Goal: Task Accomplishment & Management: Complete application form

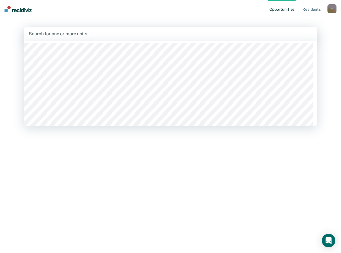
click at [56, 33] on div at bounding box center [170, 33] width 283 height 6
type input "ttcc / c"
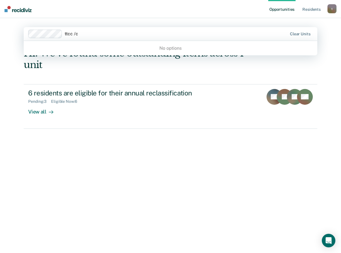
click at [78, 34] on input "ttcc /c" at bounding box center [72, 33] width 14 height 5
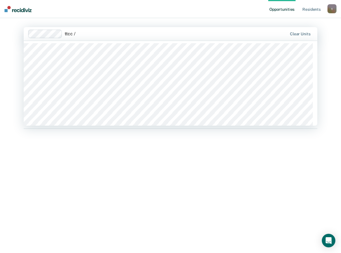
type input "ttcc / c"
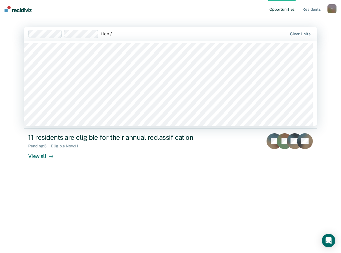
type input "ttcc / c"
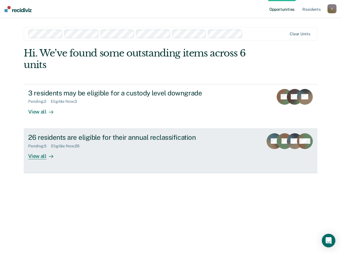
click at [40, 154] on div "View all" at bounding box center [44, 153] width 32 height 11
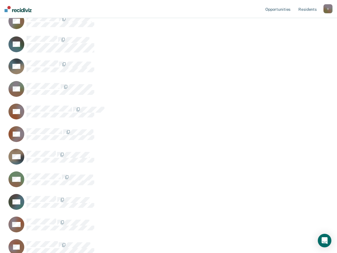
scroll to position [339, 0]
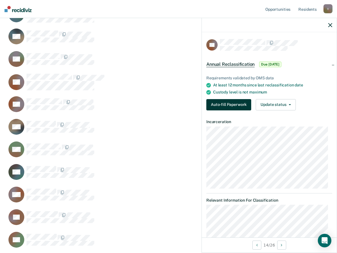
click at [218, 106] on button "Auto-fill Paperwork" at bounding box center [228, 104] width 45 height 11
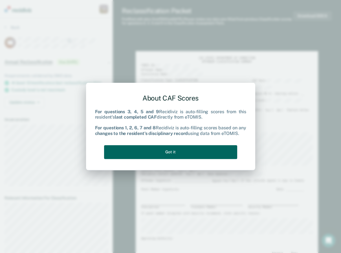
click at [180, 153] on button "Got it" at bounding box center [170, 152] width 133 height 14
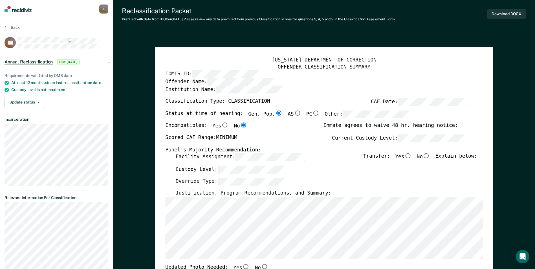
drag, startPoint x: 143, startPoint y: 49, endPoint x: 146, endPoint y: 51, distance: 3.0
click at [341, 157] on input "No" at bounding box center [426, 156] width 7 height 5
type textarea "x"
radio input "true"
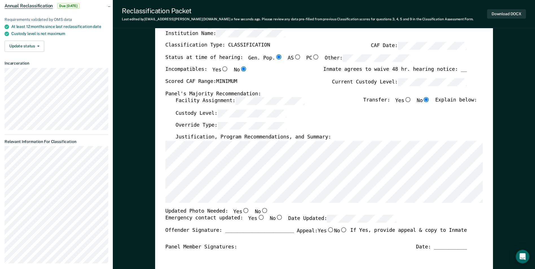
scroll to position [56, 0]
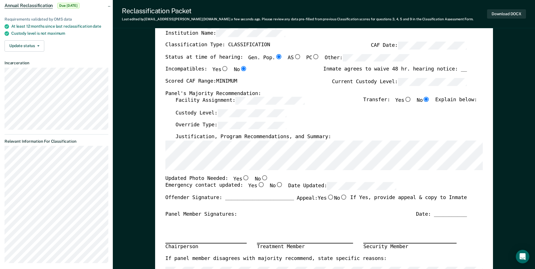
click at [261, 178] on input "No" at bounding box center [264, 177] width 7 height 5
type textarea "x"
radio input "true"
click at [257, 184] on input "Yes" at bounding box center [260, 185] width 7 height 5
type textarea "x"
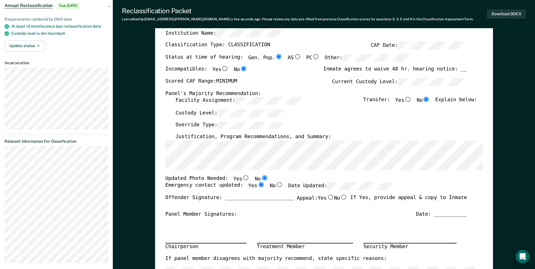
radio input "true"
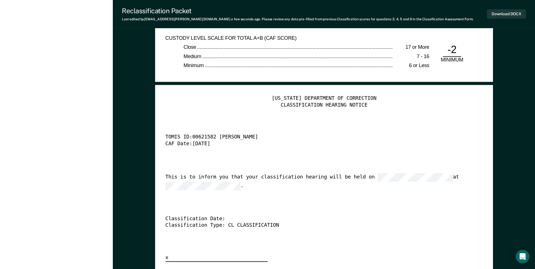
scroll to position [1383, 0]
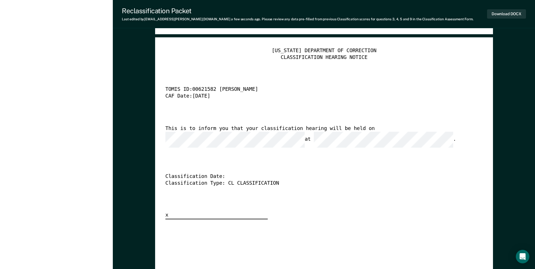
click at [341, 8] on div "Download DOCX" at bounding box center [506, 14] width 39 height 14
click at [341, 15] on button "Download DOCX" at bounding box center [506, 13] width 39 height 9
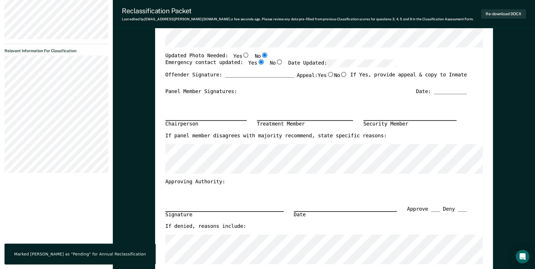
scroll to position [0, 0]
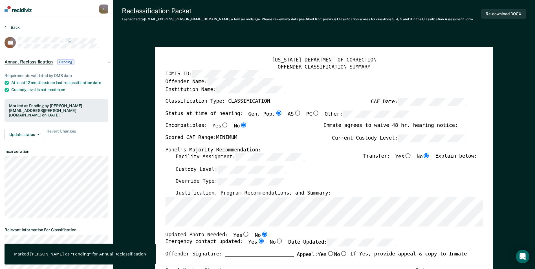
click at [11, 29] on button "Back" at bounding box center [12, 27] width 15 height 5
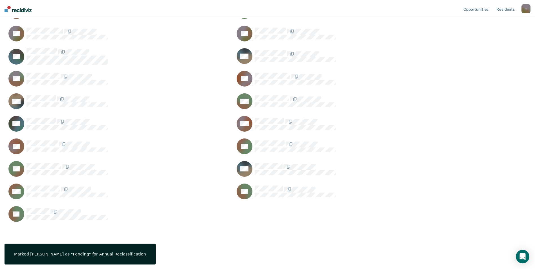
scroll to position [351, 518]
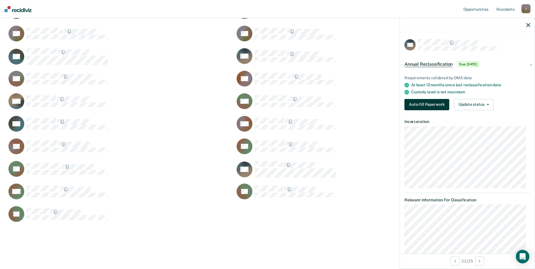
click at [341, 102] on button "Auto-fill Paperwork" at bounding box center [427, 104] width 45 height 11
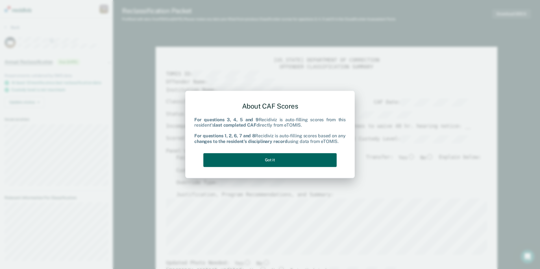
click at [297, 162] on button "Got it" at bounding box center [269, 160] width 133 height 14
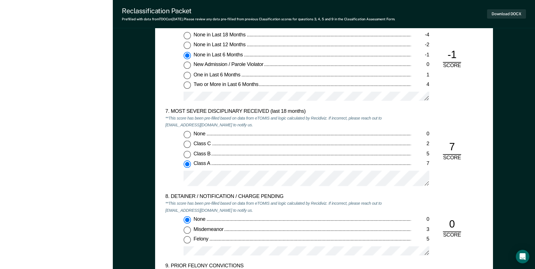
scroll to position [988, 0]
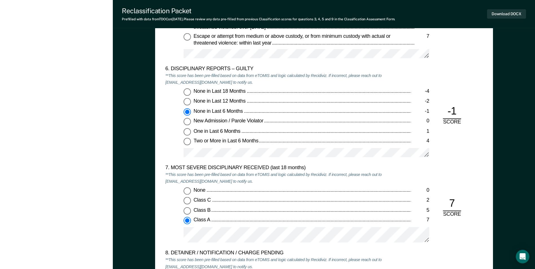
click at [187, 102] on input "None in Last 12 Months -2" at bounding box center [187, 102] width 7 height 7
type textarea "x"
radio input "true"
radio input "false"
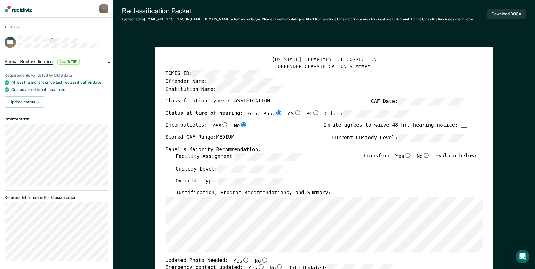
scroll to position [0, 0]
click at [341, 156] on input "No" at bounding box center [426, 156] width 7 height 5
type textarea "x"
radio input "true"
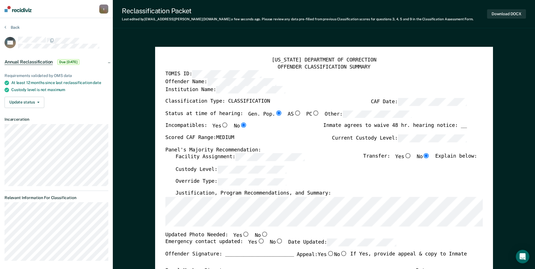
click at [261, 233] on input "No" at bounding box center [264, 234] width 7 height 5
type textarea "x"
radio input "true"
click at [242, 235] on input "Yes" at bounding box center [245, 234] width 7 height 5
type textarea "x"
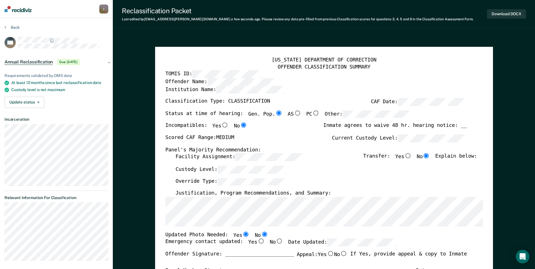
radio input "true"
radio input "false"
click at [257, 243] on input "Yes" at bounding box center [260, 241] width 7 height 5
type textarea "x"
radio input "true"
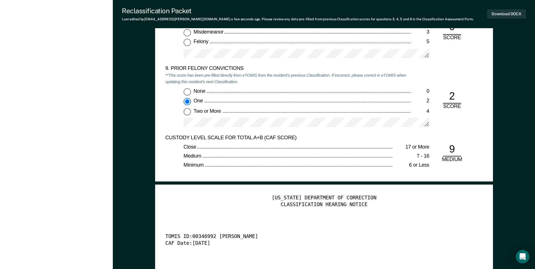
scroll to position [1355, 0]
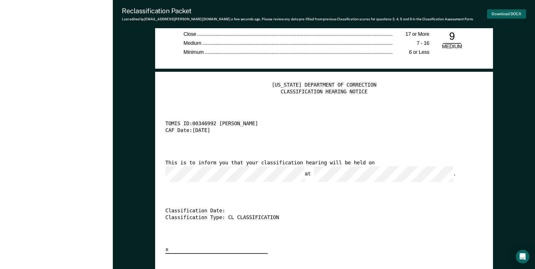
click at [341, 14] on button "Download DOCX" at bounding box center [506, 13] width 39 height 9
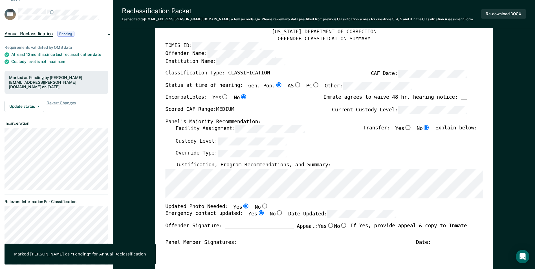
scroll to position [0, 0]
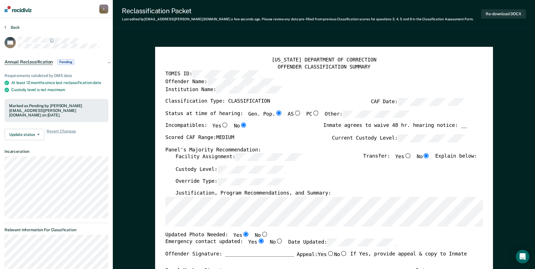
click at [12, 28] on button "Back" at bounding box center [12, 27] width 15 height 5
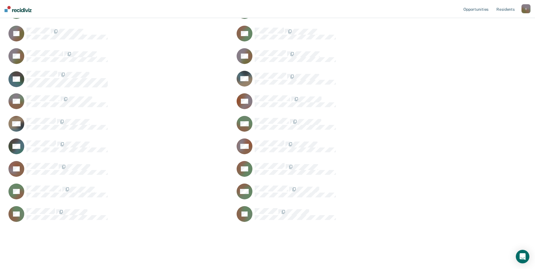
scroll to position [329, 518]
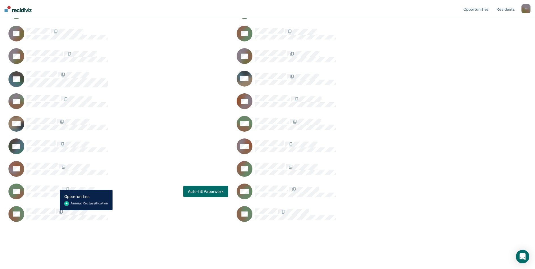
click at [56, 186] on div "TB" at bounding box center [57, 192] width 99 height 16
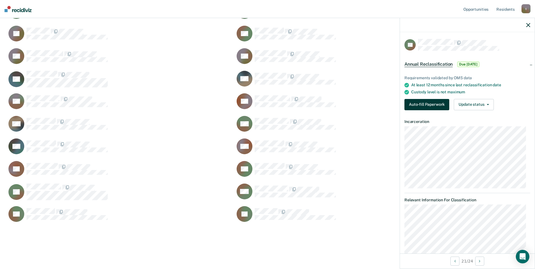
click at [341, 104] on button "Auto-fill Paperwork" at bounding box center [427, 104] width 45 height 11
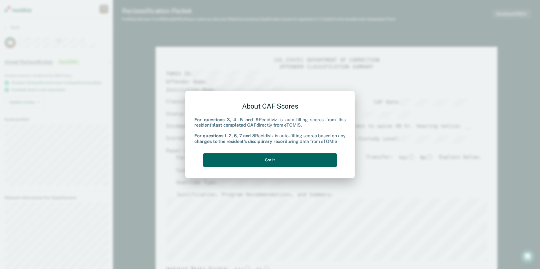
click at [299, 156] on button "Got it" at bounding box center [269, 160] width 133 height 14
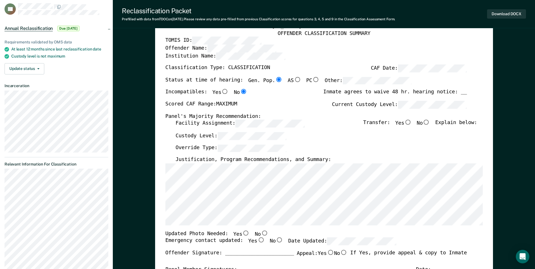
scroll to position [56, 0]
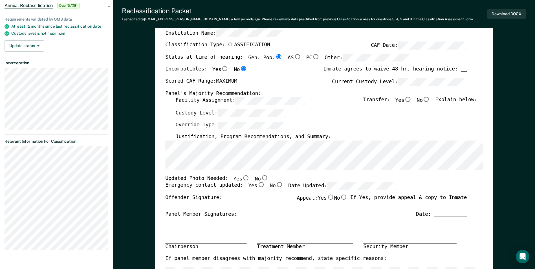
click at [257, 185] on input "Yes" at bounding box center [260, 185] width 7 height 5
type textarea "x"
radio input "true"
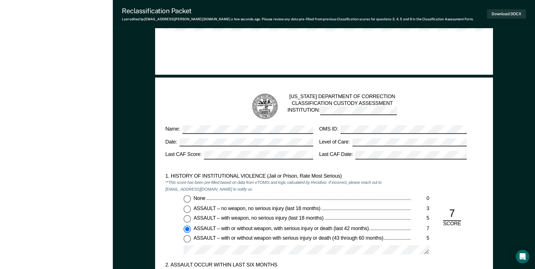
scroll to position [480, 0]
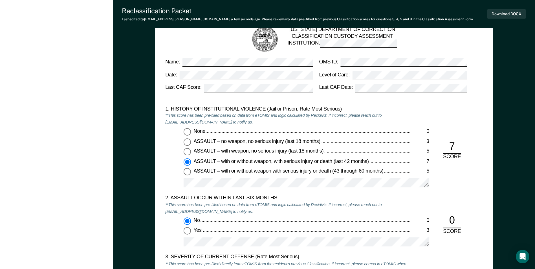
click at [185, 141] on input "ASSAULT – no weapon, no serious injury (last 18 months) 3" at bounding box center [187, 142] width 7 height 7
type textarea "x"
radio input "true"
radio input "false"
click at [190, 131] on input "None 0" at bounding box center [187, 131] width 7 height 7
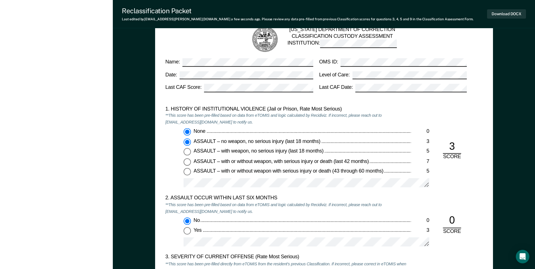
type textarea "x"
radio input "true"
radio input "false"
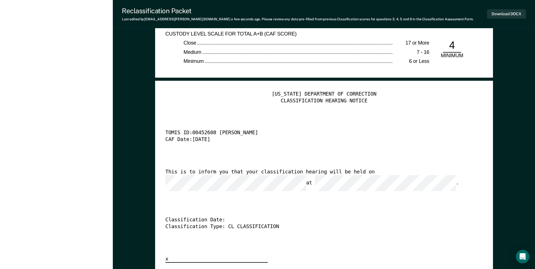
scroll to position [1355, 0]
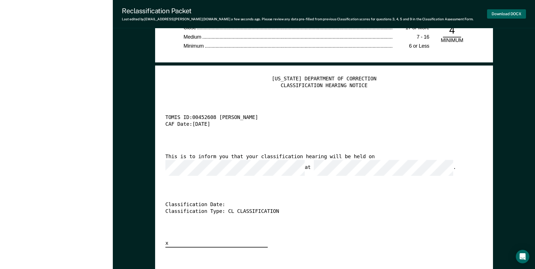
click at [341, 15] on button "Download DOCX" at bounding box center [506, 13] width 39 height 9
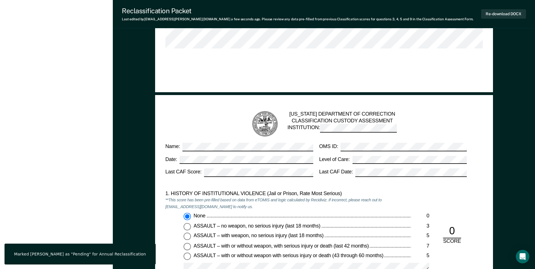
scroll to position [254, 0]
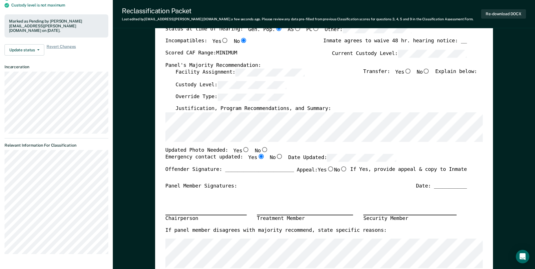
click at [242, 149] on input "Yes" at bounding box center [245, 149] width 7 height 5
type textarea "x"
radio input "true"
click at [341, 15] on button "Re-download DOCX" at bounding box center [503, 13] width 45 height 9
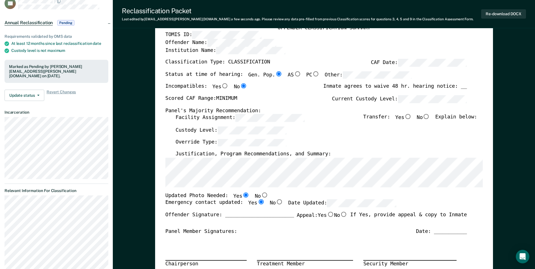
scroll to position [0, 0]
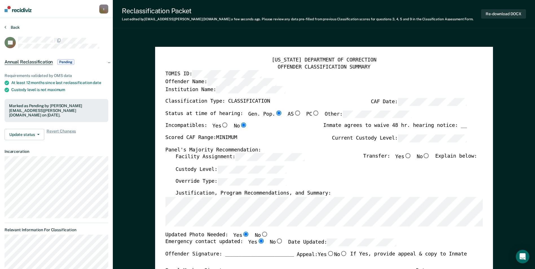
click at [10, 26] on button "Back" at bounding box center [12, 27] width 15 height 5
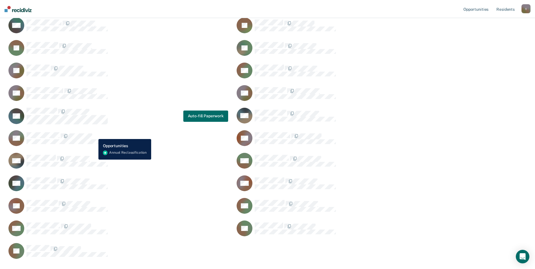
scroll to position [116, 0]
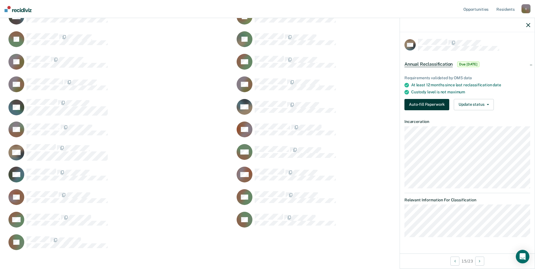
click at [341, 106] on button "Auto-fill Paperwork" at bounding box center [427, 104] width 45 height 11
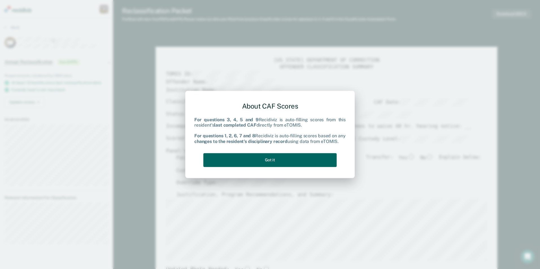
click at [271, 157] on button "Got it" at bounding box center [269, 160] width 133 height 14
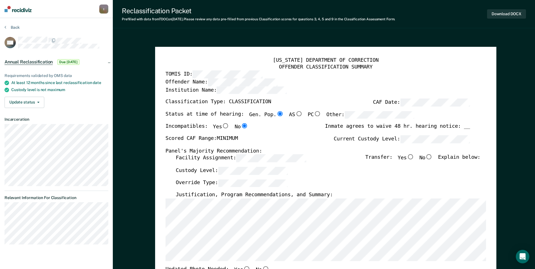
click at [341, 156] on input "No" at bounding box center [429, 157] width 7 height 5
type textarea "x"
radio input "true"
click at [226, 170] on div "[US_STATE] DEPARTMENT OF CORRECTION OFFENDER CLASSIFICATION SUMMARY TOMIS ID: O…" at bounding box center [325, 268] width 321 height 423
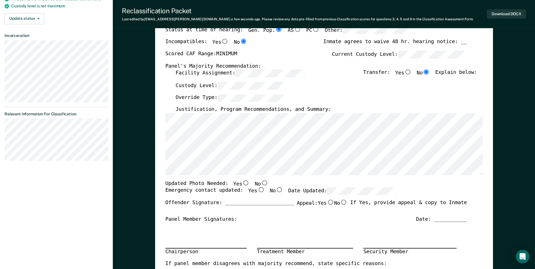
scroll to position [85, 0]
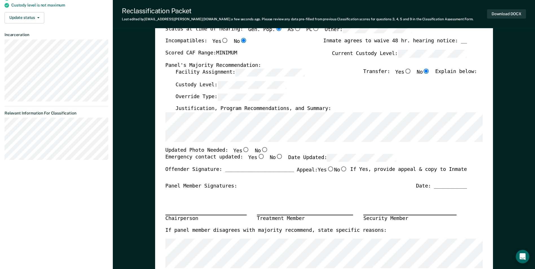
click at [261, 150] on input "No" at bounding box center [264, 149] width 7 height 5
type textarea "x"
radio input "true"
click at [257, 157] on input "Yes" at bounding box center [260, 156] width 7 height 5
type textarea "x"
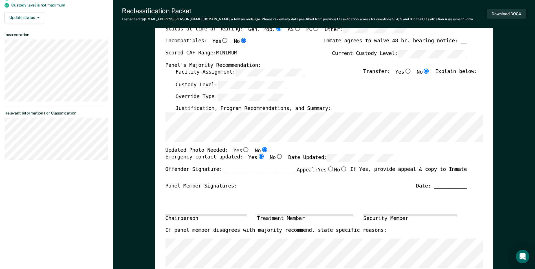
radio input "true"
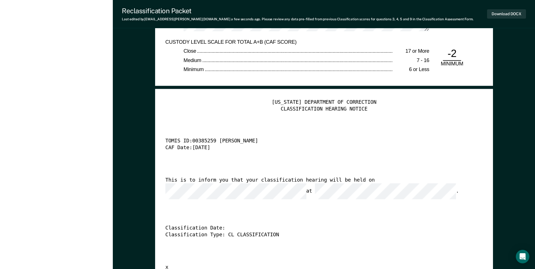
scroll to position [1383, 0]
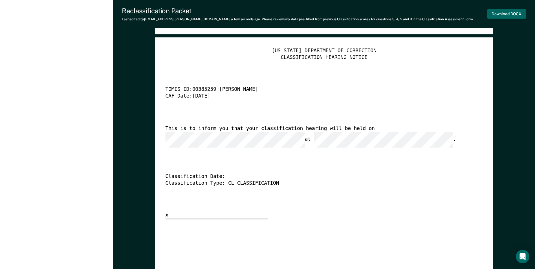
click at [341, 14] on button "Download DOCX" at bounding box center [506, 13] width 39 height 9
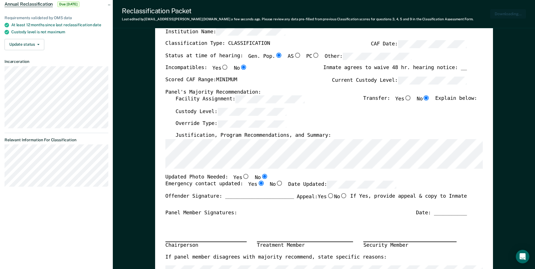
scroll to position [0, 0]
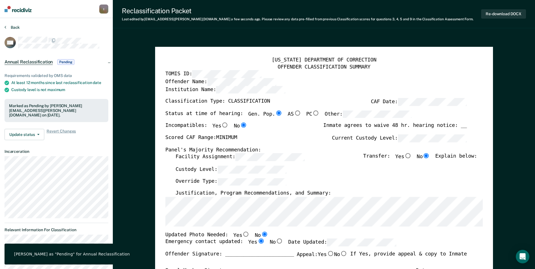
click at [13, 27] on button "Back" at bounding box center [12, 27] width 15 height 5
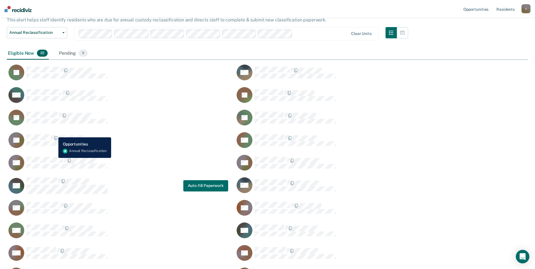
scroll to position [32, 0]
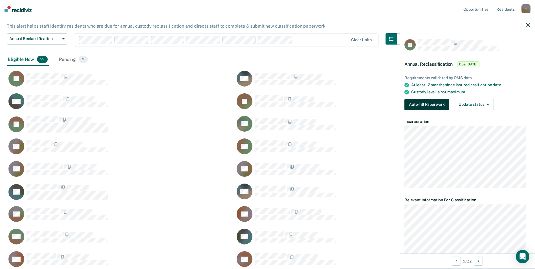
click at [341, 101] on button "Auto-fill Paperwork" at bounding box center [427, 104] width 45 height 11
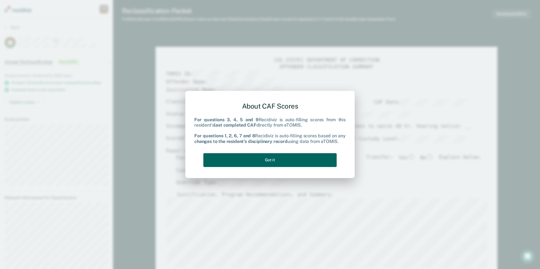
click at [261, 154] on button "Got it" at bounding box center [269, 160] width 133 height 14
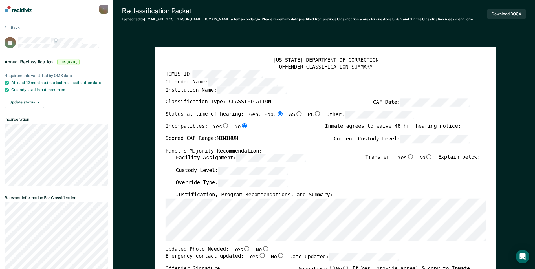
click at [165, 222] on div "[US_STATE] DEPARTMENT OF CORRECTION OFFENDER CLASSIFICATION SUMMARY TOMIS ID: O…" at bounding box center [326, 269] width 342 height 445
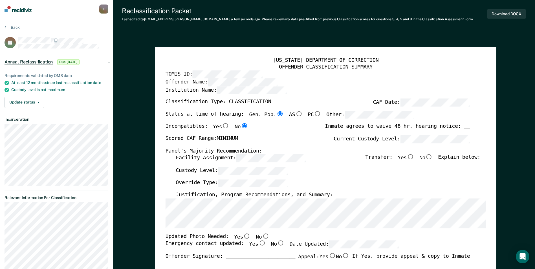
click at [262, 237] on input "No" at bounding box center [265, 236] width 7 height 5
type textarea "x"
radio input "true"
click at [258, 244] on input "Yes" at bounding box center [261, 243] width 7 height 5
type textarea "x"
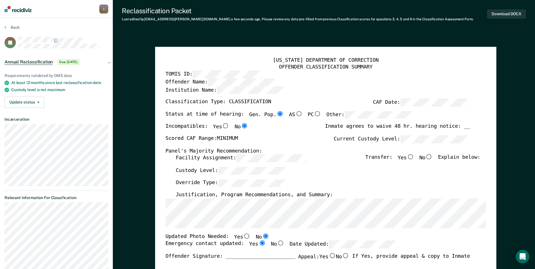
radio input "true"
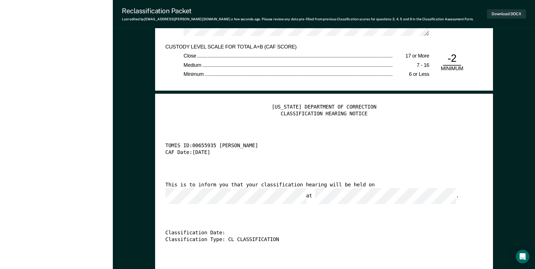
scroll to position [1157, 0]
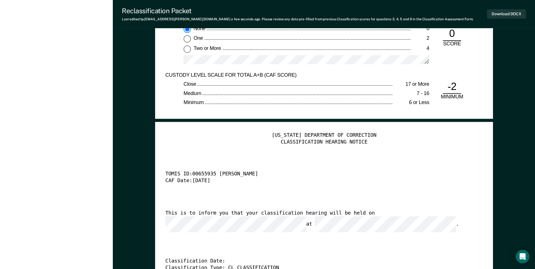
scroll to position [1411, 0]
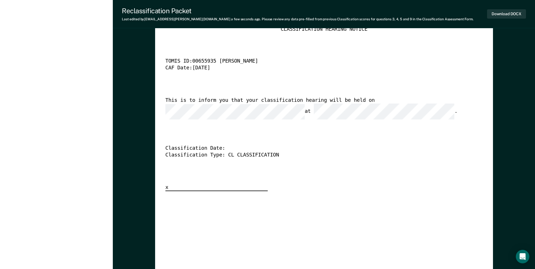
click at [201, 104] on div "This is to inform you that your classification hearing will be held on at ." at bounding box center [316, 108] width 302 height 23
click at [341, 15] on button "Download DOCX" at bounding box center [506, 13] width 39 height 9
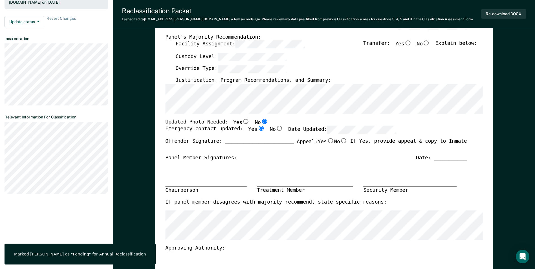
scroll to position [0, 0]
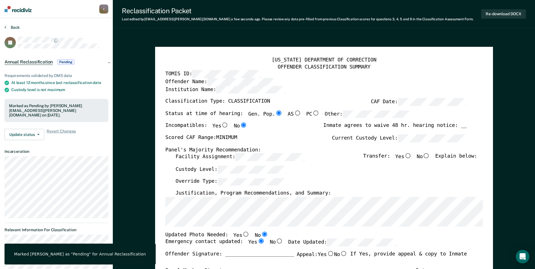
click at [11, 26] on button "Back" at bounding box center [12, 27] width 15 height 5
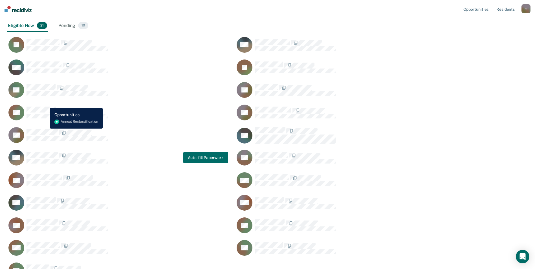
scroll to position [37, 0]
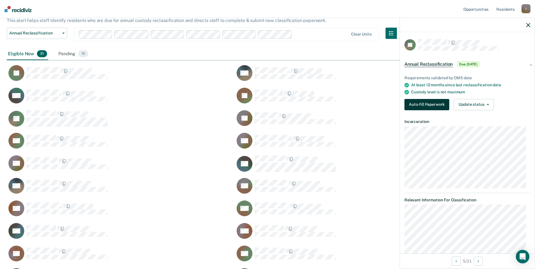
click at [341, 104] on button "Auto-fill Paperwork" at bounding box center [427, 104] width 45 height 11
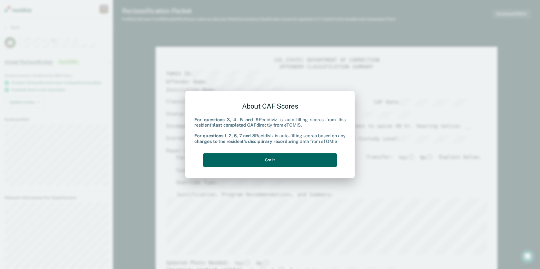
click at [263, 160] on button "Got it" at bounding box center [269, 160] width 133 height 14
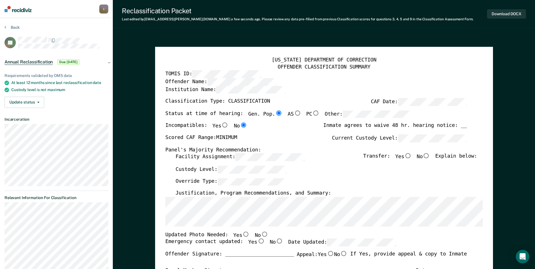
click at [261, 235] on input "No" at bounding box center [264, 234] width 7 height 5
type textarea "x"
radio input "true"
click at [257, 240] on input "Yes" at bounding box center [260, 241] width 7 height 5
type textarea "x"
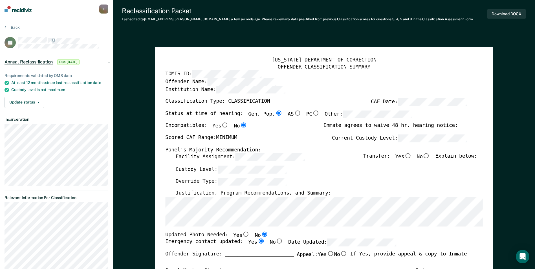
radio input "true"
click at [341, 247] on div "Emergency contact updated: Yes No Date Updated:" at bounding box center [280, 245] width 231 height 12
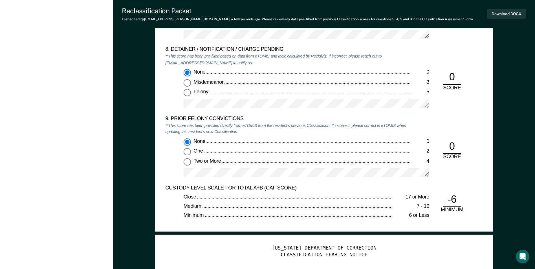
scroll to position [1355, 0]
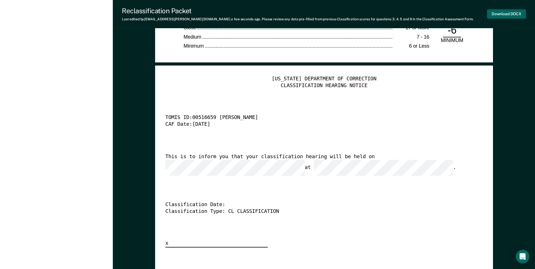
click at [341, 14] on button "Download DOCX" at bounding box center [506, 13] width 39 height 9
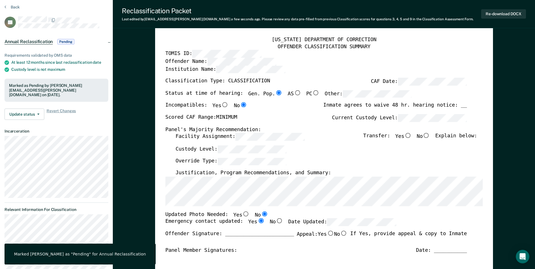
scroll to position [0, 0]
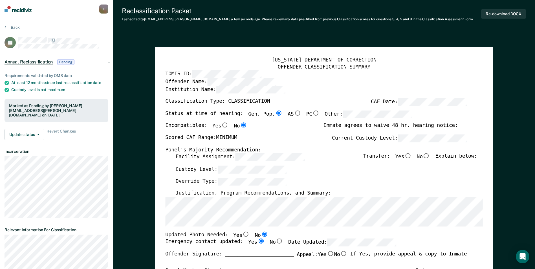
click at [11, 25] on section "Back LF Annual Reclassification Pending Requirements validated by OMS data At l…" at bounding box center [56, 238] width 113 height 441
click at [15, 27] on button "Back" at bounding box center [12, 27] width 15 height 5
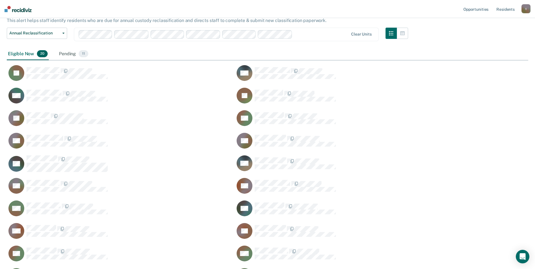
scroll to position [283, 518]
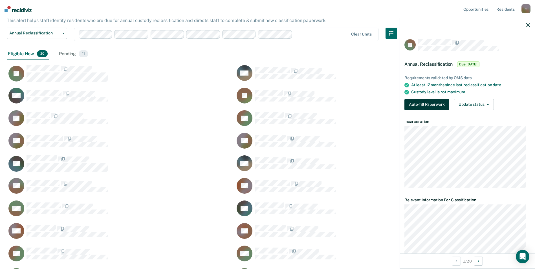
click at [341, 106] on button "Auto-fill Paperwork" at bounding box center [427, 104] width 45 height 11
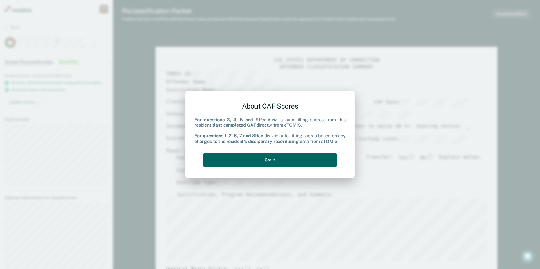
click at [292, 162] on button "Got it" at bounding box center [269, 160] width 133 height 14
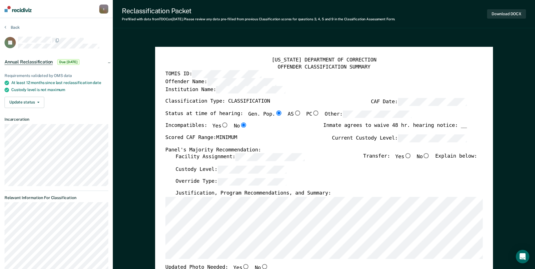
click at [238, 175] on div "Custody Level:" at bounding box center [327, 172] width 302 height 12
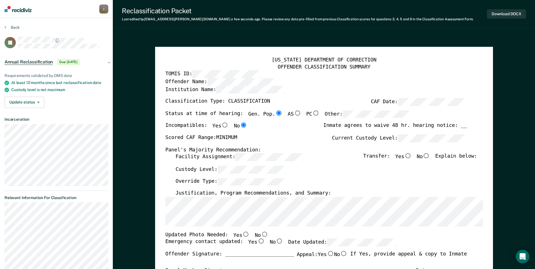
click at [261, 234] on input "No" at bounding box center [264, 234] width 7 height 5
type textarea "x"
radio input "true"
drag, startPoint x: 250, startPoint y: 243, endPoint x: 264, endPoint y: 238, distance: 14.5
click at [257, 243] on input "Yes" at bounding box center [260, 241] width 7 height 5
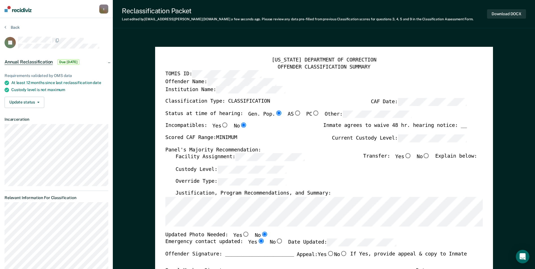
type textarea "x"
radio input "true"
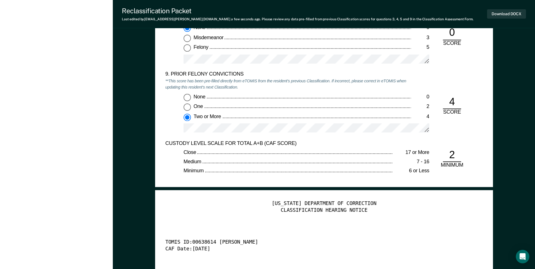
scroll to position [1298, 0]
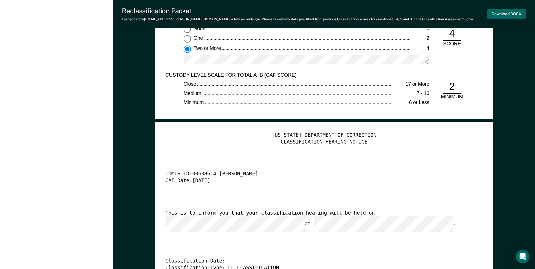
click at [341, 16] on button "Download DOCX" at bounding box center [506, 13] width 39 height 9
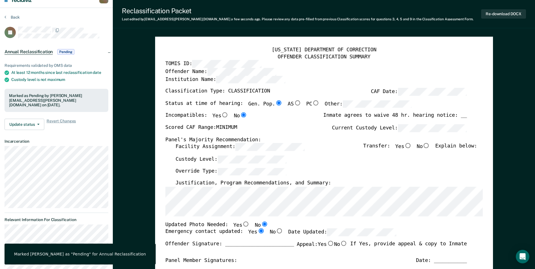
scroll to position [0, 0]
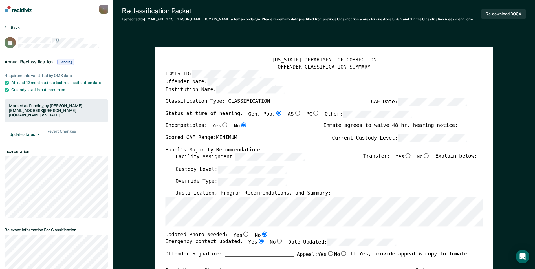
click at [14, 27] on button "Back" at bounding box center [12, 27] width 15 height 5
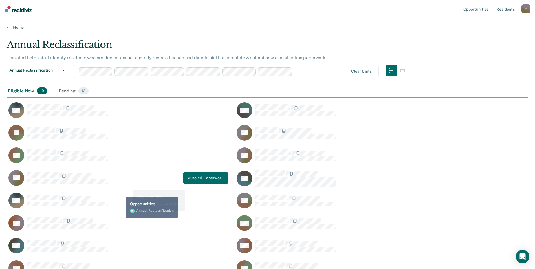
click at [141, 177] on div "CC Auto-fill Paperwork" at bounding box center [118, 178] width 222 height 16
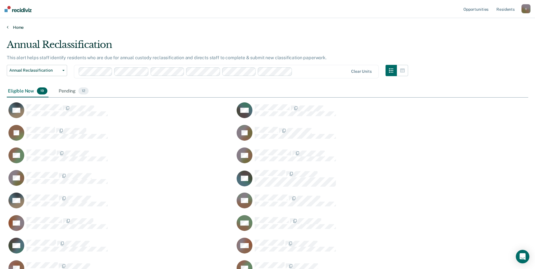
click at [129, 28] on link "Home" at bounding box center [268, 27] width 522 height 5
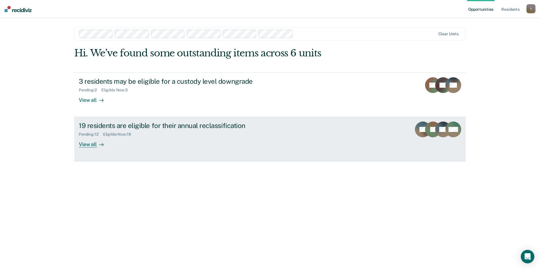
click at [149, 126] on div "19 residents are eligible for their annual reclassification" at bounding box center [178, 126] width 198 height 8
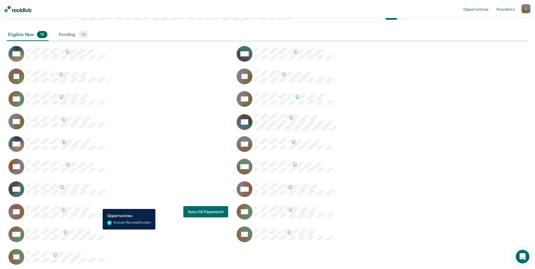
scroll to position [85, 0]
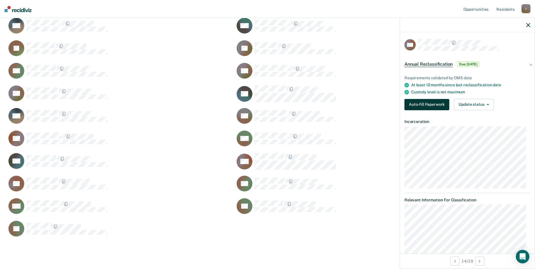
click at [341, 105] on button "Auto-fill Paperwork" at bounding box center [427, 104] width 45 height 11
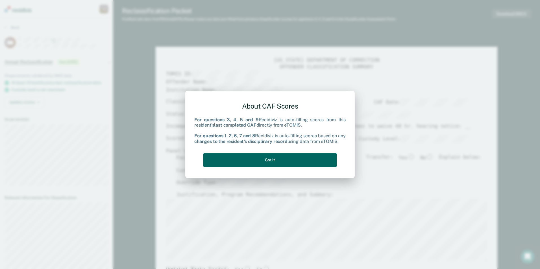
click at [244, 162] on button "Got it" at bounding box center [269, 160] width 133 height 14
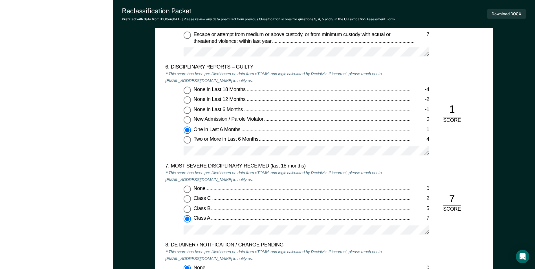
scroll to position [931, 0]
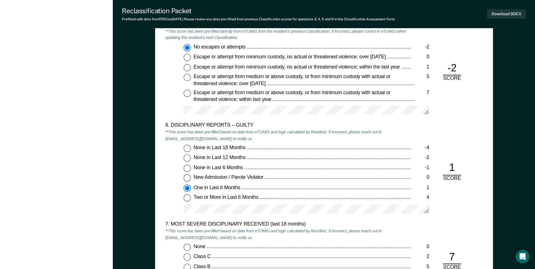
click at [148, 80] on div "[US_STATE] DEPARTMENT OF CORRECTION OFFENDER CLASSIFICATION SUMMARY TOMIS ID: O…" at bounding box center [324, 39] width 423 height 1870
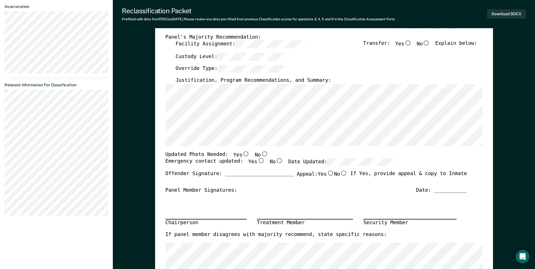
scroll to position [0, 0]
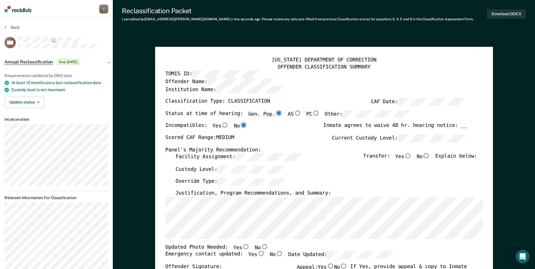
click at [164, 223] on div "[US_STATE] DEPARTMENT OF CORRECTION OFFENDER CLASSIFICATION SUMMARY TOMIS ID: O…" at bounding box center [324, 267] width 338 height 441
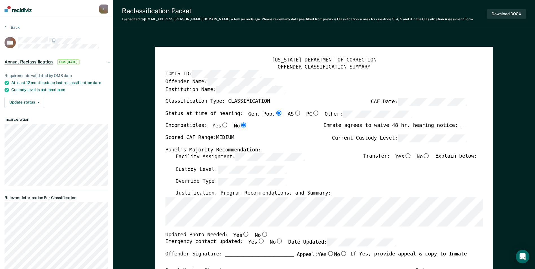
click at [261, 235] on input "No" at bounding box center [264, 234] width 7 height 5
type textarea "x"
radio input "true"
click at [257, 242] on input "Yes" at bounding box center [260, 241] width 7 height 5
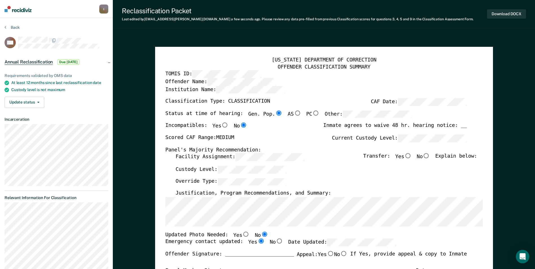
type textarea "x"
radio input "true"
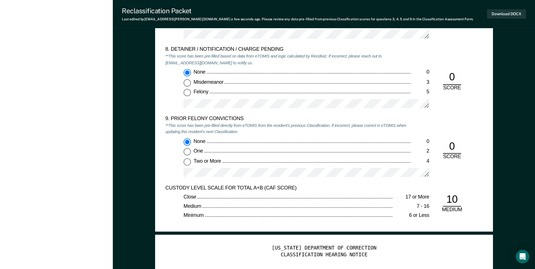
scroll to position [1355, 0]
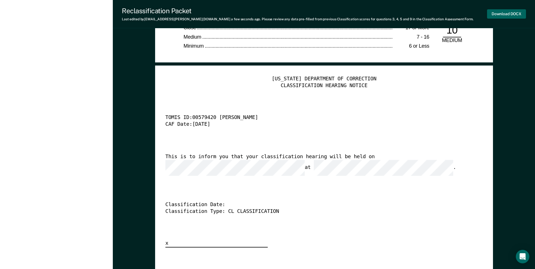
click at [341, 14] on button "Download DOCX" at bounding box center [506, 13] width 39 height 9
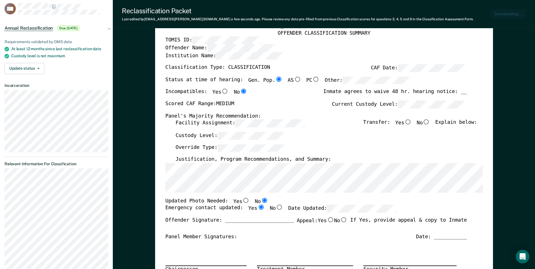
scroll to position [0, 0]
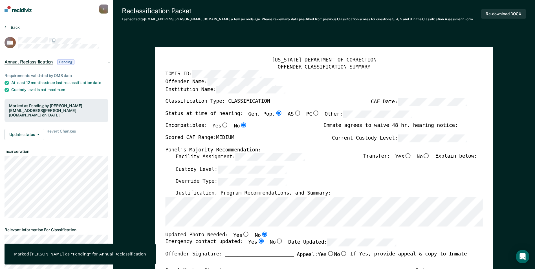
click at [16, 26] on button "Back" at bounding box center [12, 27] width 15 height 5
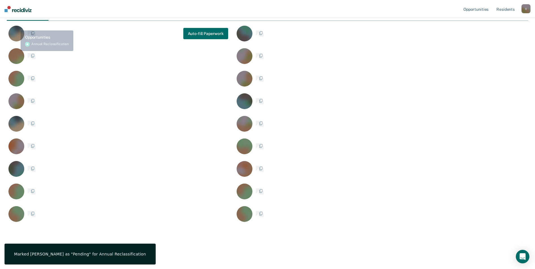
scroll to position [261, 518]
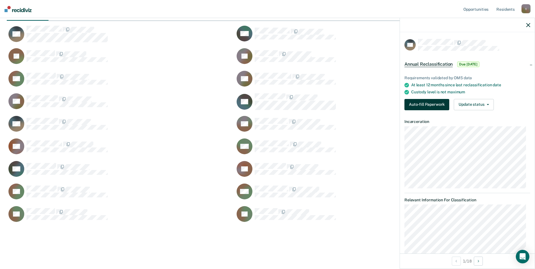
click at [341, 102] on button "Auto-fill Paperwork" at bounding box center [427, 104] width 45 height 11
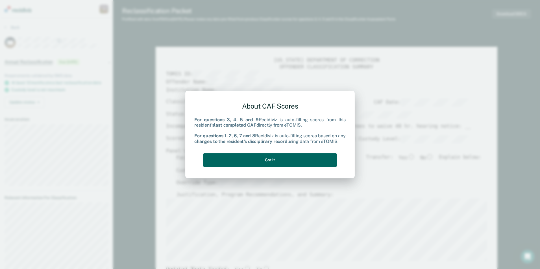
click at [264, 160] on button "Got it" at bounding box center [269, 160] width 133 height 14
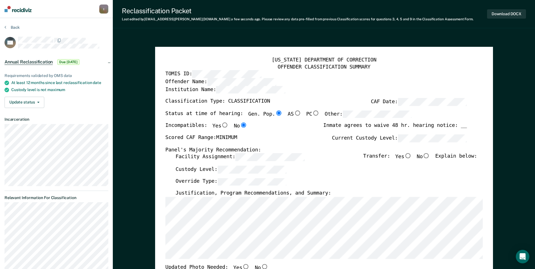
click at [341, 253] on div "Updated Photo Needed: Yes No" at bounding box center [316, 267] width 302 height 7
click at [158, 25] on div "Reclassification Packet Last edited by [PERSON_NAME][EMAIL_ADDRESS][PERSON_NAME…" at bounding box center [324, 14] width 423 height 28
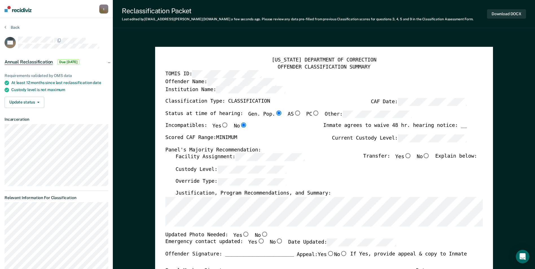
click at [261, 233] on input "No" at bounding box center [264, 234] width 7 height 5
type textarea "x"
radio input "true"
drag, startPoint x: 255, startPoint y: 239, endPoint x: 251, endPoint y: 240, distance: 3.6
click at [251, 240] on div "[US_STATE] DEPARTMENT OF CORRECTION OFFENDER CLASSIFICATION SUMMARY TOMIS ID: O…" at bounding box center [324, 250] width 318 height 386
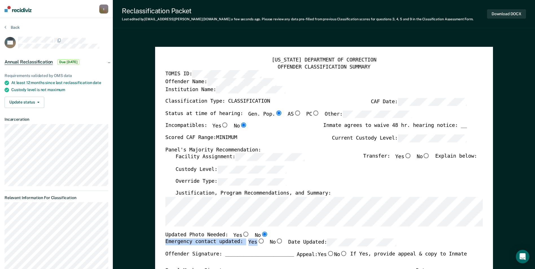
click at [257, 241] on input "Yes" at bounding box center [260, 241] width 7 height 5
type textarea "x"
radio input "true"
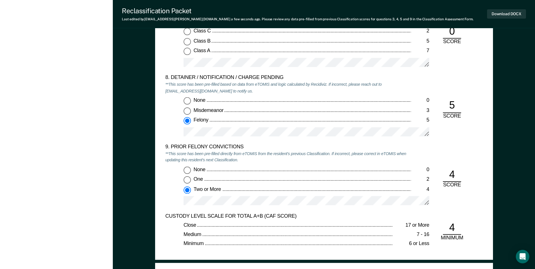
scroll to position [1383, 0]
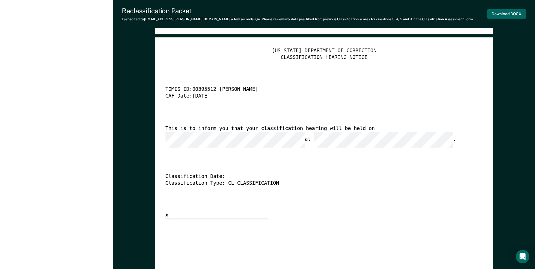
click at [341, 13] on button "Download DOCX" at bounding box center [506, 13] width 39 height 9
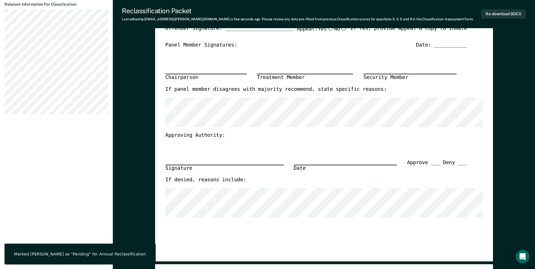
scroll to position [0, 0]
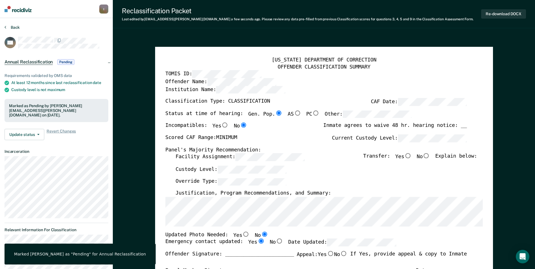
click at [12, 28] on button "Back" at bounding box center [12, 27] width 15 height 5
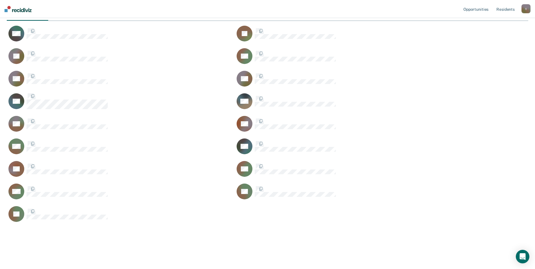
scroll to position [261, 518]
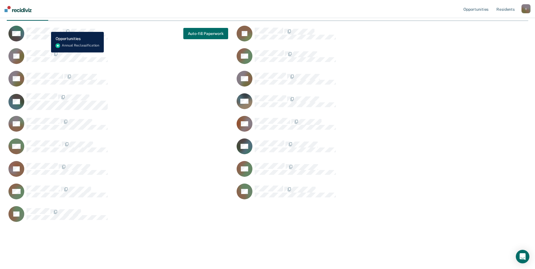
click at [47, 28] on div "MA" at bounding box center [57, 34] width 99 height 16
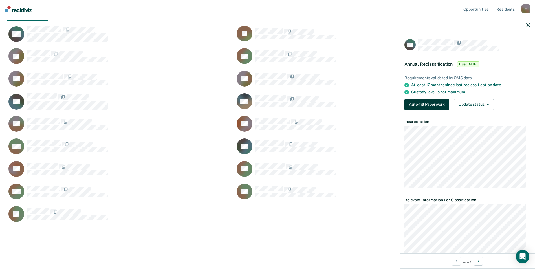
click at [341, 103] on button "Auto-fill Paperwork" at bounding box center [427, 104] width 45 height 11
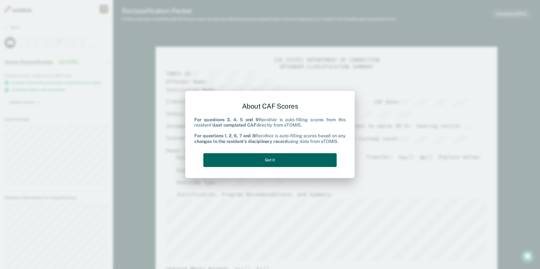
click at [264, 158] on button "Got it" at bounding box center [269, 160] width 133 height 14
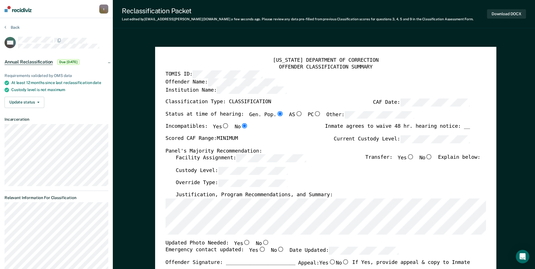
click at [156, 220] on div "[US_STATE] DEPARTMENT OF CORRECTION OFFENDER CLASSIFICATION SUMMARY TOMIS ID: O…" at bounding box center [326, 269] width 342 height 445
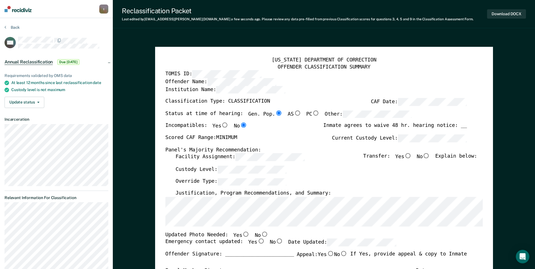
scroll to position [56, 0]
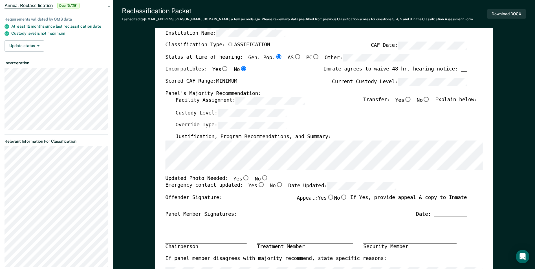
click at [261, 177] on input "No" at bounding box center [264, 177] width 7 height 5
type textarea "x"
radio input "true"
click at [257, 186] on input "Yes" at bounding box center [260, 185] width 7 height 5
type textarea "x"
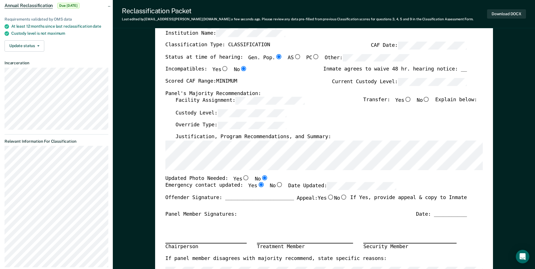
radio input "true"
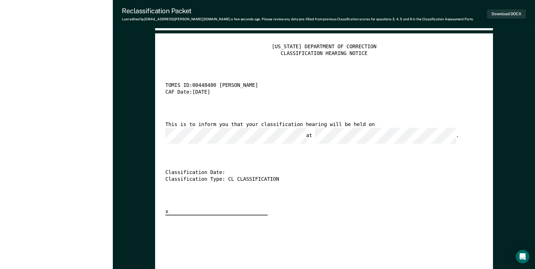
scroll to position [1383, 0]
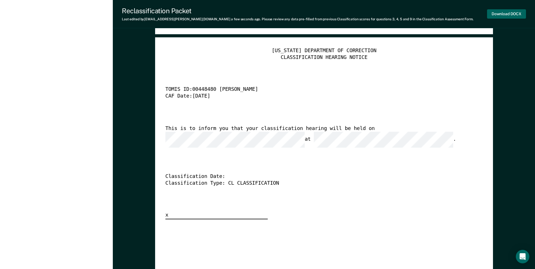
click at [341, 11] on button "Download DOCX" at bounding box center [506, 13] width 39 height 9
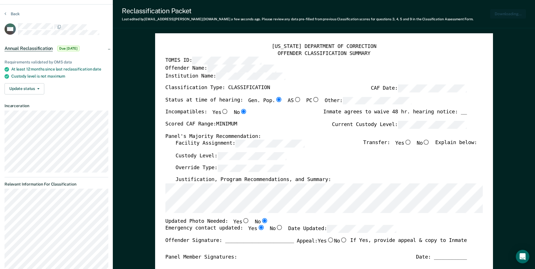
scroll to position [0, 0]
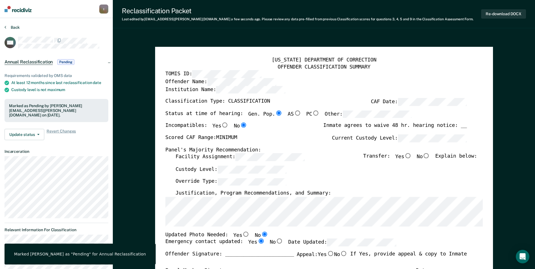
click at [11, 29] on button "Back" at bounding box center [12, 27] width 15 height 5
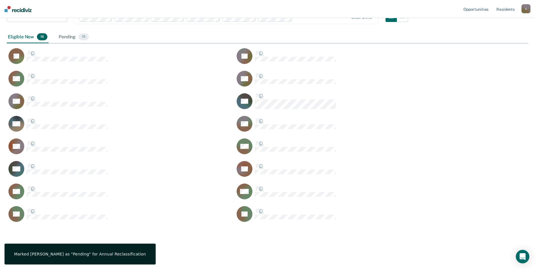
scroll to position [238, 518]
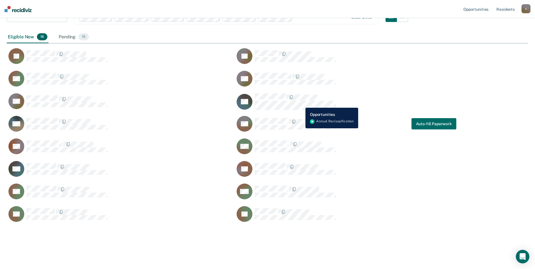
click at [130, 224] on div "JS TL AG DD CC TH MP BB Auto-fill Paperwork CB AW GC LS AG GM FD FL" at bounding box center [235, 133] width 457 height 181
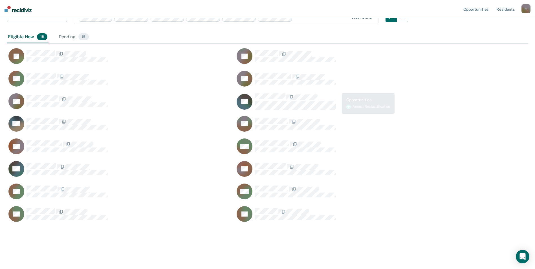
click at [144, 35] on div "Eligible Now 16 Pending 15" at bounding box center [268, 37] width 522 height 13
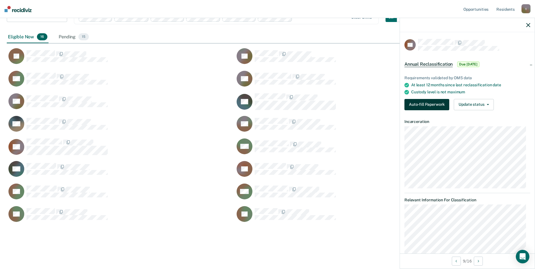
click at [341, 106] on button "Auto-fill Paperwork" at bounding box center [427, 104] width 45 height 11
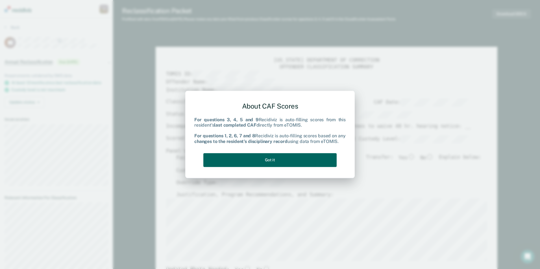
click at [269, 161] on button "Got it" at bounding box center [269, 160] width 133 height 14
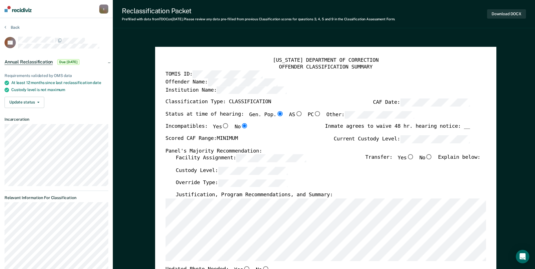
click at [341, 157] on input "No" at bounding box center [429, 157] width 7 height 5
type textarea "x"
radio input "true"
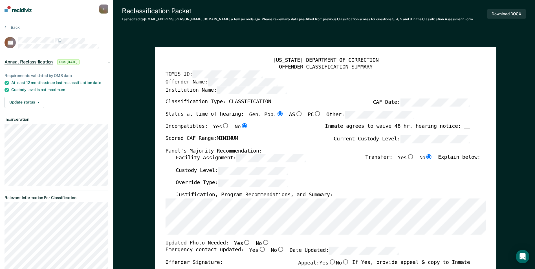
click at [162, 226] on div "[US_STATE] DEPARTMENT OF CORRECTION OFFENDER CLASSIFICATION SUMMARY TOMIS ID: O…" at bounding box center [326, 269] width 342 height 445
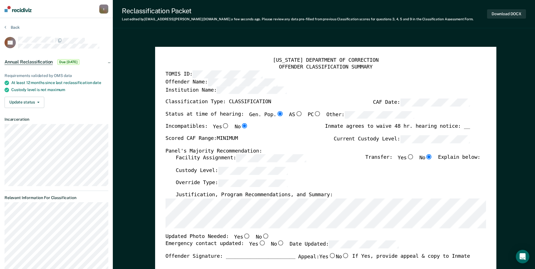
click at [243, 236] on input "Yes" at bounding box center [246, 236] width 7 height 5
type textarea "x"
radio input "true"
click at [258, 243] on input "Yes" at bounding box center [261, 243] width 7 height 5
type textarea "x"
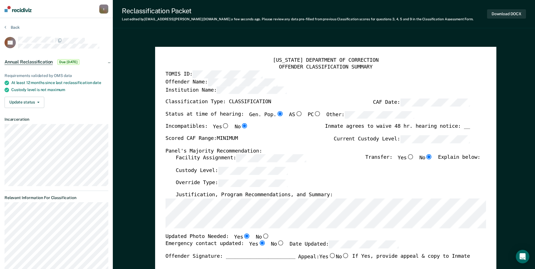
radio input "true"
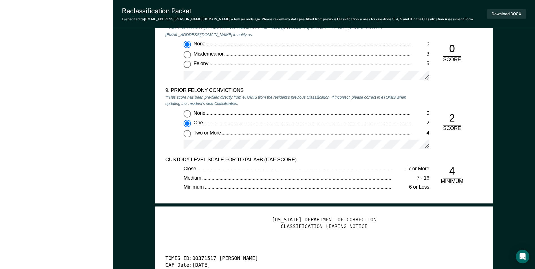
scroll to position [1383, 0]
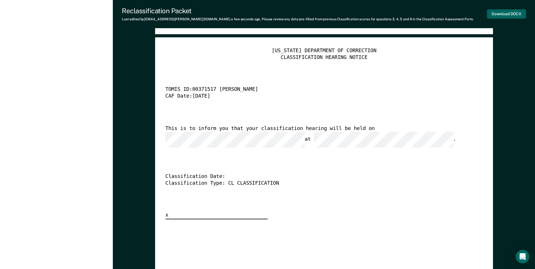
click at [341, 16] on button "Download DOCX" at bounding box center [506, 13] width 39 height 9
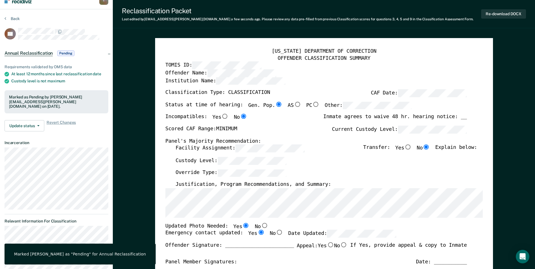
scroll to position [0, 0]
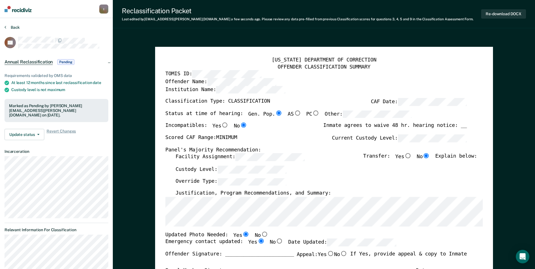
click at [9, 27] on button "Back" at bounding box center [12, 27] width 15 height 5
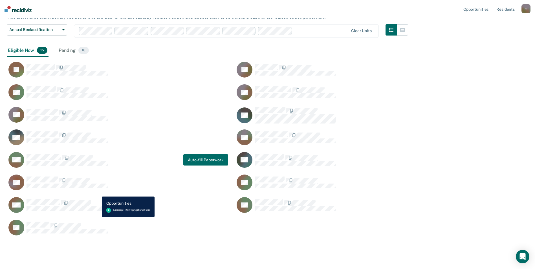
scroll to position [54, 0]
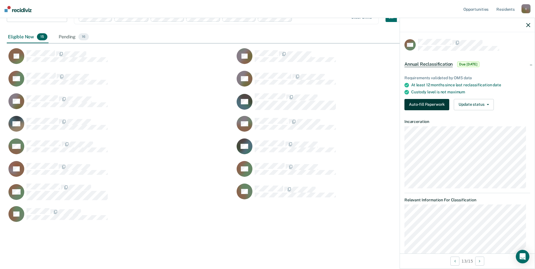
click at [341, 106] on button "Auto-fill Paperwork" at bounding box center [427, 104] width 45 height 11
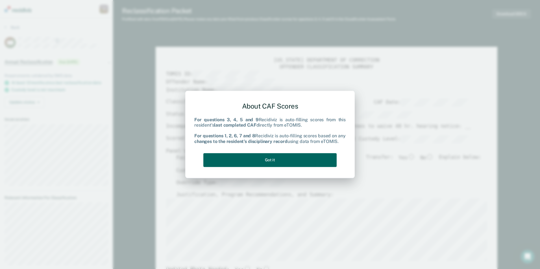
click at [277, 159] on button "Got it" at bounding box center [269, 160] width 133 height 14
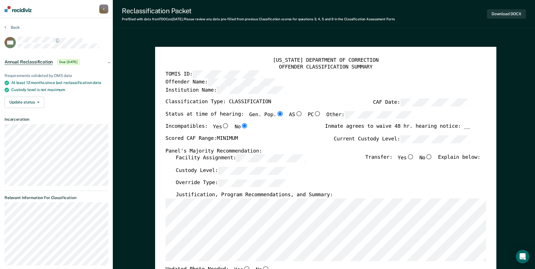
drag, startPoint x: 173, startPoint y: 31, endPoint x: 183, endPoint y: 36, distance: 11.4
click at [341, 157] on input "No" at bounding box center [429, 157] width 7 height 5
type textarea "x"
radio input "true"
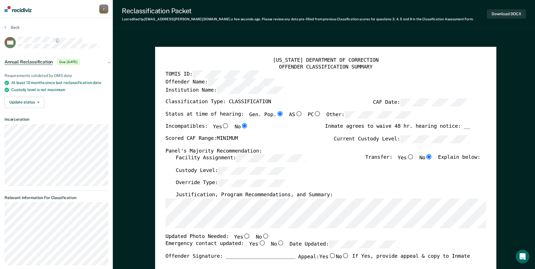
click at [262, 237] on input "No" at bounding box center [265, 236] width 7 height 5
type textarea "x"
radio input "true"
click at [258, 242] on input "Yes" at bounding box center [261, 243] width 7 height 5
type textarea "x"
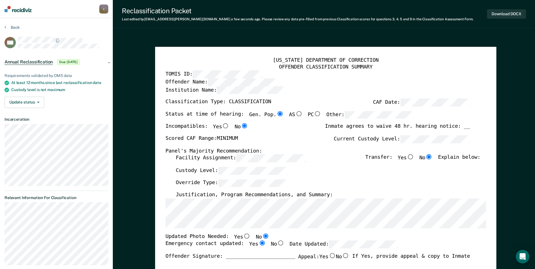
radio input "true"
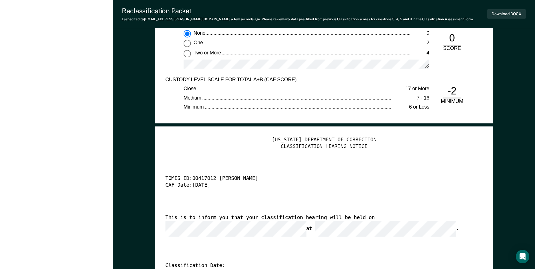
scroll to position [1383, 0]
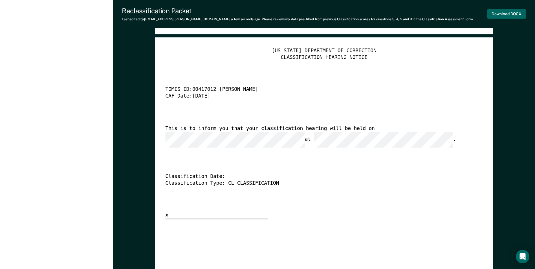
click at [341, 11] on button "Download DOCX" at bounding box center [506, 13] width 39 height 9
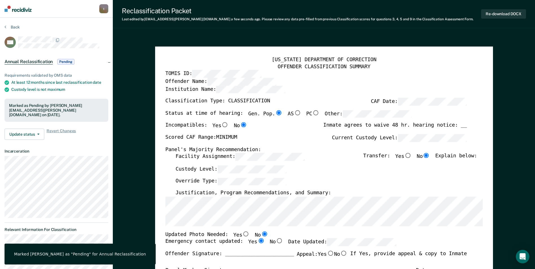
scroll to position [0, 0]
click at [15, 27] on button "Back" at bounding box center [12, 27] width 15 height 5
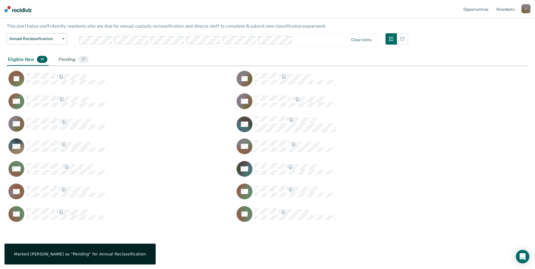
scroll to position [216, 518]
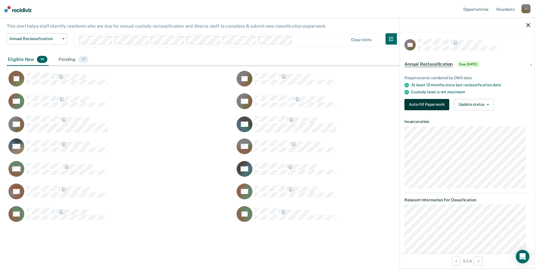
click at [341, 102] on button "Auto-fill Paperwork" at bounding box center [427, 104] width 45 height 11
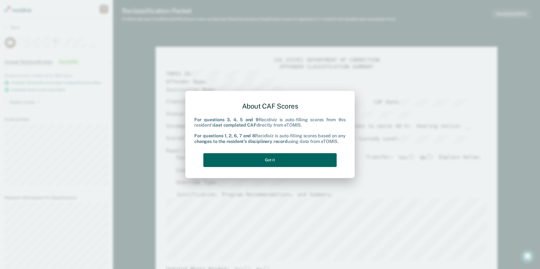
click at [277, 162] on button "Got it" at bounding box center [269, 160] width 133 height 14
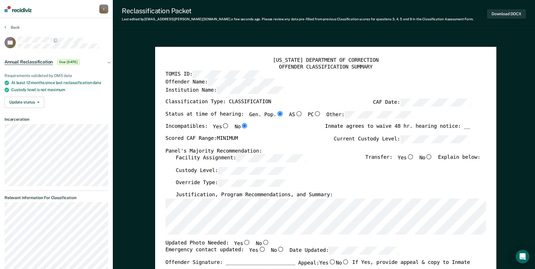
click at [165, 226] on div "[US_STATE] DEPARTMENT OF CORRECTION OFFENDER CLASSIFICATION SUMMARY TOMIS ID: O…" at bounding box center [326, 269] width 342 height 445
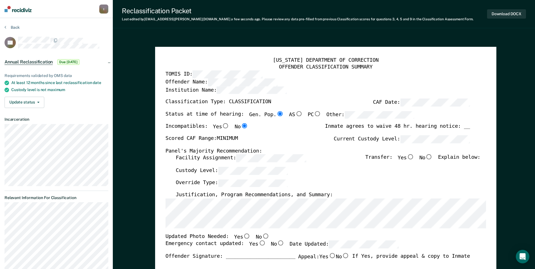
click at [262, 236] on input "No" at bounding box center [265, 236] width 7 height 5
type textarea "x"
radio input "true"
click at [256, 241] on label "No" at bounding box center [263, 237] width 14 height 7
click at [262, 239] on input "No" at bounding box center [265, 236] width 7 height 5
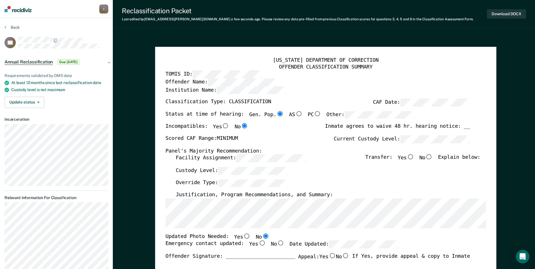
click at [258, 244] on input "Yes" at bounding box center [261, 243] width 7 height 5
type textarea "x"
radio input "true"
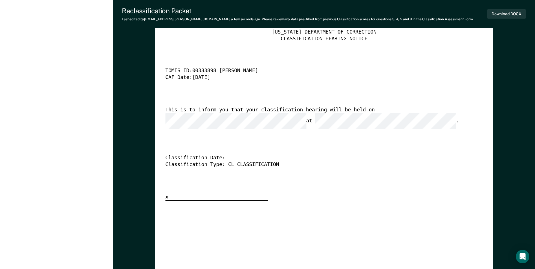
scroll to position [1411, 0]
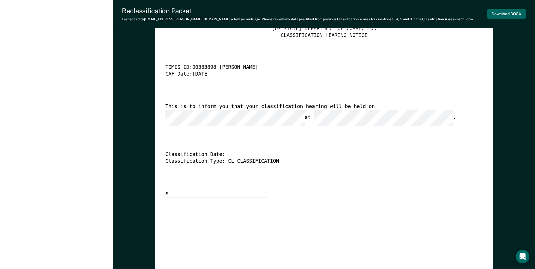
click at [341, 13] on button "Download DOCX" at bounding box center [506, 13] width 39 height 9
type textarea "x"
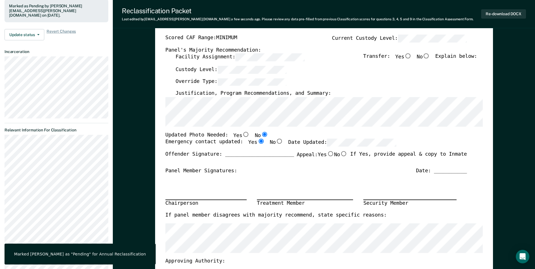
scroll to position [0, 0]
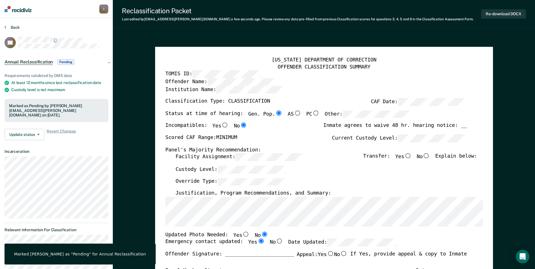
click at [14, 27] on button "Back" at bounding box center [12, 27] width 15 height 5
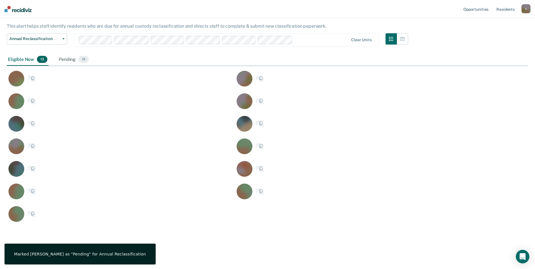
scroll to position [216, 518]
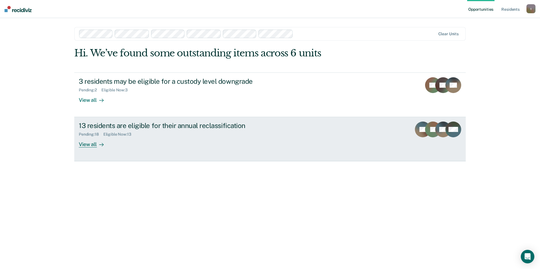
click at [159, 127] on div "13 residents are eligible for their annual reclassification" at bounding box center [178, 126] width 198 height 8
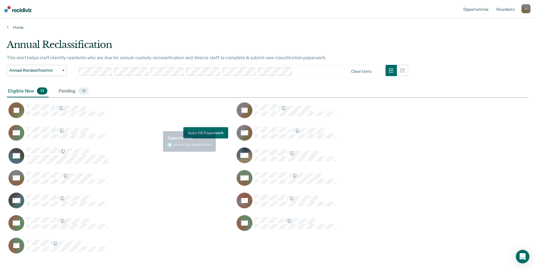
scroll to position [216, 518]
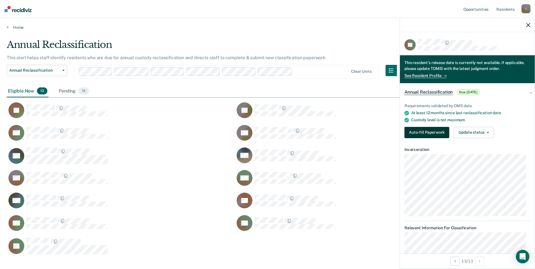
click at [426, 131] on button "Auto-fill Paperwork" at bounding box center [427, 132] width 45 height 11
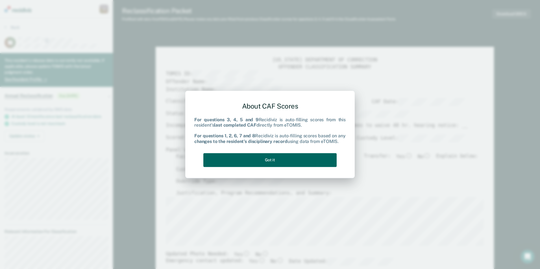
click at [274, 162] on button "Got it" at bounding box center [269, 160] width 133 height 14
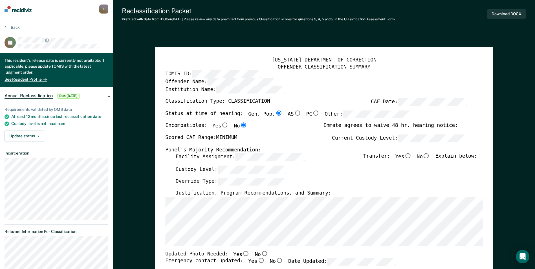
click at [430, 156] on input "No" at bounding box center [426, 156] width 7 height 5
type textarea "x"
radio input "true"
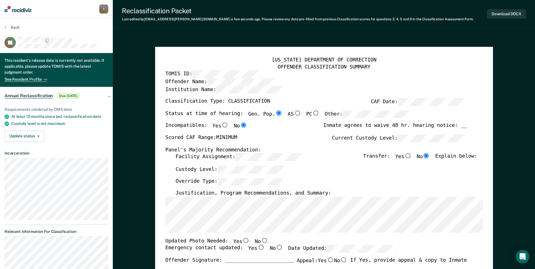
click at [158, 218] on div "[US_STATE] DEPARTMENT OF CORRECTION OFFENDER CLASSIFICATION SUMMARY TOMIS ID: O…" at bounding box center [324, 267] width 338 height 441
click at [236, 235] on div "[US_STATE] DEPARTMENT OF CORRECTION OFFENDER CLASSIFICATION SUMMARY TOMIS ID: O…" at bounding box center [324, 253] width 318 height 393
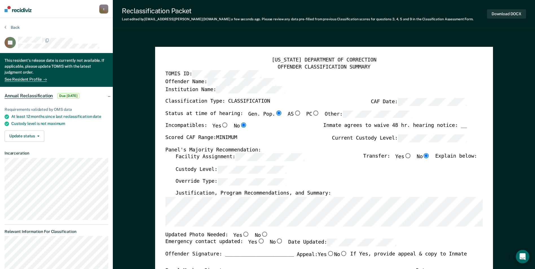
click at [242, 233] on input "Yes" at bounding box center [245, 234] width 7 height 5
type textarea "x"
radio input "true"
click at [257, 241] on input "Yes" at bounding box center [260, 241] width 7 height 5
type textarea "x"
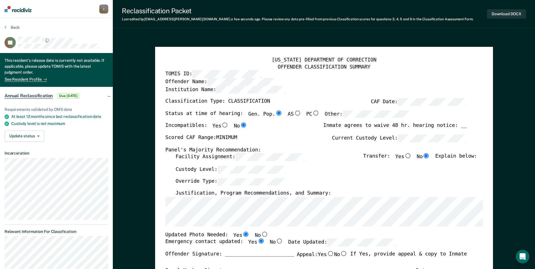
radio input "true"
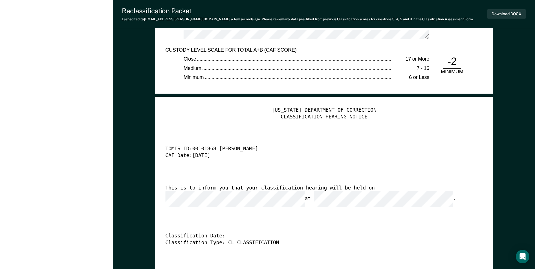
scroll to position [1327, 0]
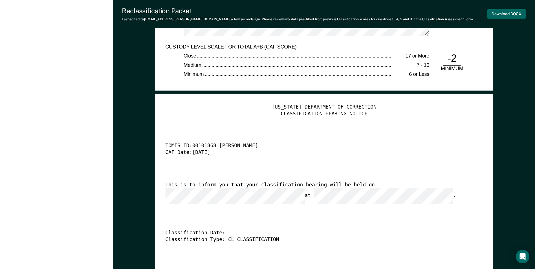
click at [510, 14] on button "Download DOCX" at bounding box center [506, 13] width 39 height 9
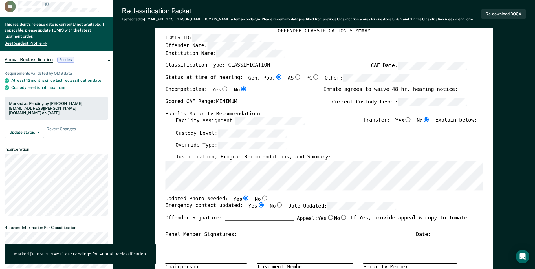
scroll to position [0, 0]
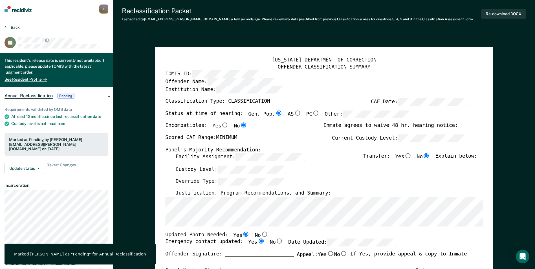
click at [16, 25] on button "Back" at bounding box center [12, 27] width 15 height 5
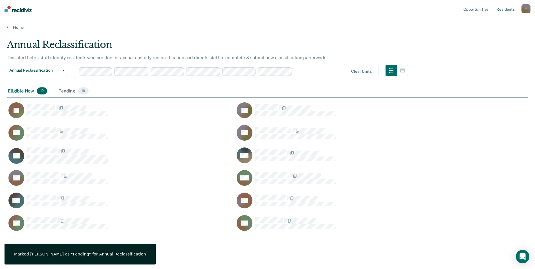
scroll to position [193, 518]
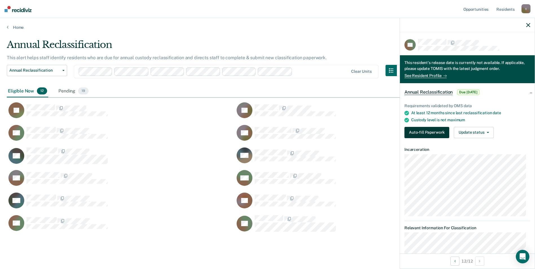
click at [431, 133] on button "Auto-fill Paperwork" at bounding box center [427, 132] width 45 height 11
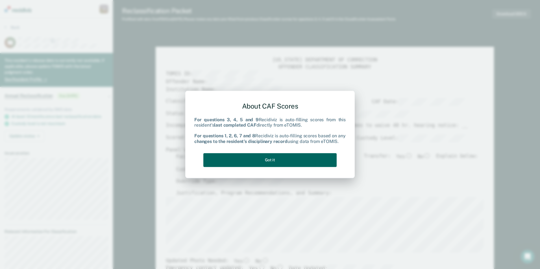
click at [296, 161] on button "Got it" at bounding box center [269, 160] width 133 height 14
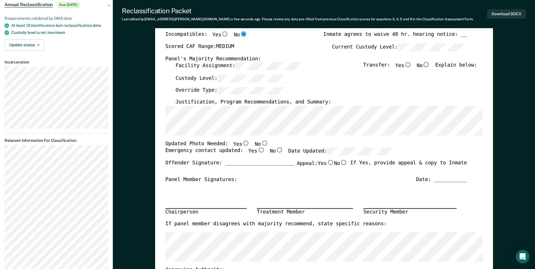
scroll to position [113, 0]
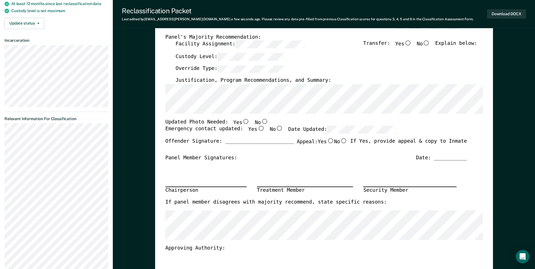
click at [261, 122] on input "No" at bounding box center [264, 121] width 7 height 5
type textarea "x"
radio input "true"
click at [257, 129] on input "Yes" at bounding box center [260, 128] width 7 height 5
type textarea "x"
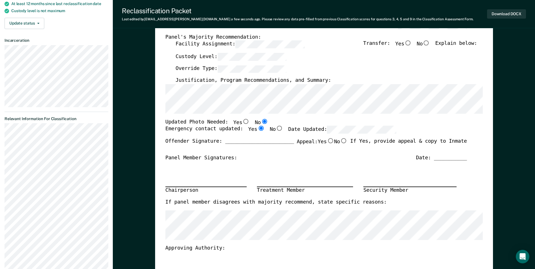
radio input "true"
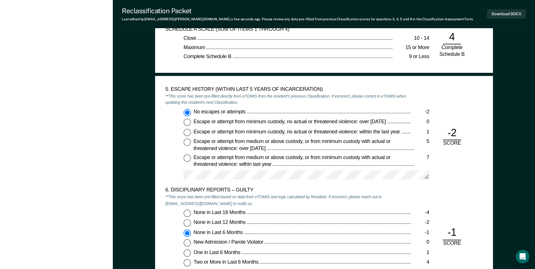
scroll to position [931, 0]
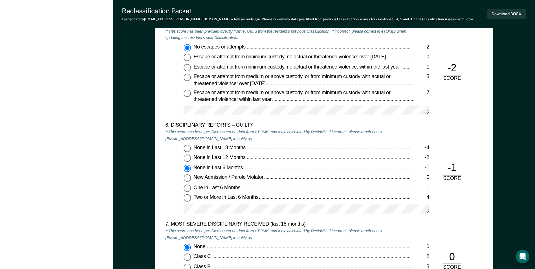
click at [187, 159] on input "None in Last 12 Months -2" at bounding box center [187, 158] width 7 height 7
type textarea "x"
radio input "true"
radio input "false"
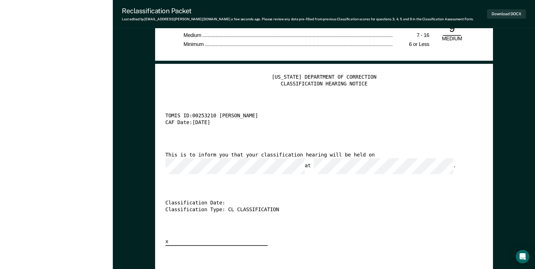
scroll to position [1355, 0]
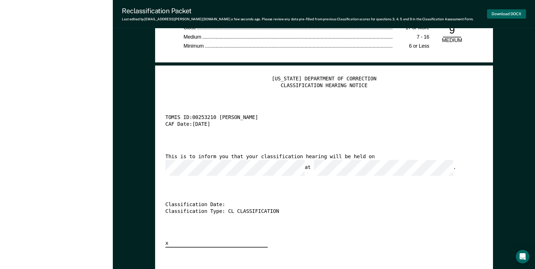
click at [516, 12] on button "Download DOCX" at bounding box center [506, 13] width 39 height 9
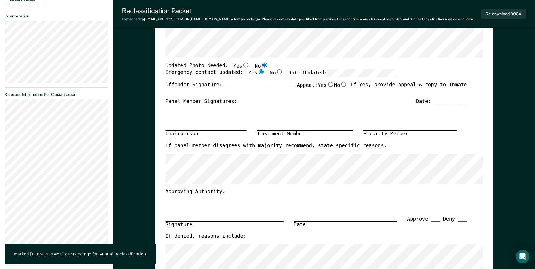
scroll to position [0, 0]
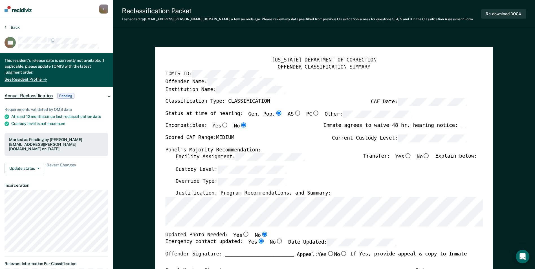
click at [16, 27] on button "Back" at bounding box center [12, 27] width 15 height 5
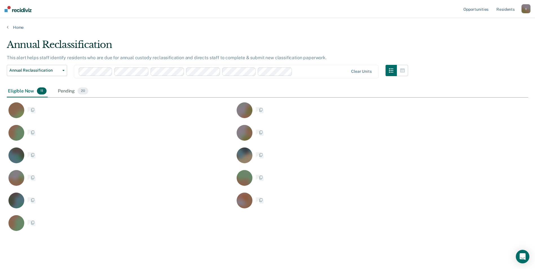
scroll to position [193, 518]
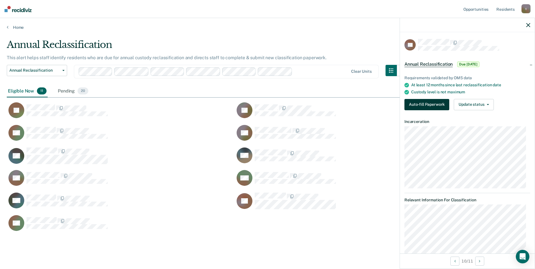
click at [426, 105] on button "Auto-fill Paperwork" at bounding box center [427, 104] width 45 height 11
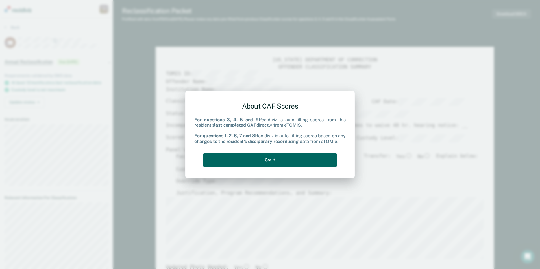
click at [263, 161] on button "Got it" at bounding box center [269, 160] width 133 height 14
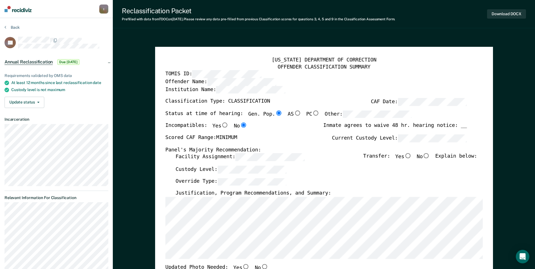
click at [249, 166] on div "Facility Assignment: Transfer: Yes No Explain below:" at bounding box center [327, 160] width 302 height 12
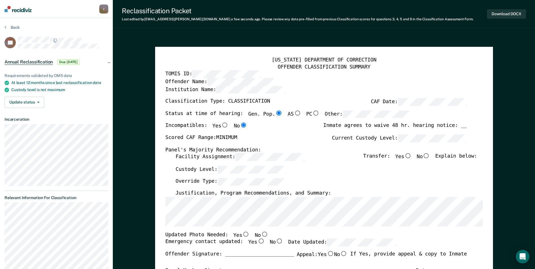
click at [261, 233] on input "No" at bounding box center [264, 234] width 7 height 5
type textarea "x"
radio input "true"
click at [255, 239] on label "No" at bounding box center [261, 235] width 13 height 7
click at [261, 237] on input "No" at bounding box center [264, 234] width 7 height 5
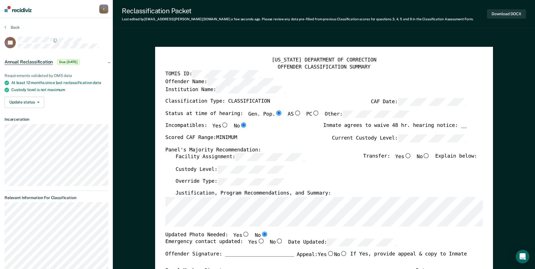
click at [257, 242] on input "Yes" at bounding box center [260, 241] width 7 height 5
type textarea "x"
radio input "true"
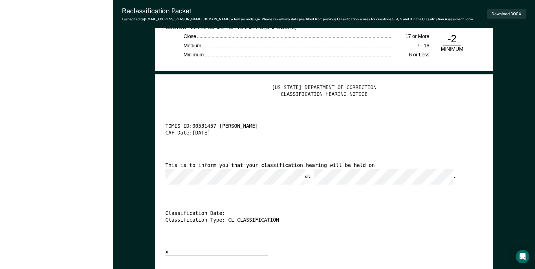
scroll to position [1355, 0]
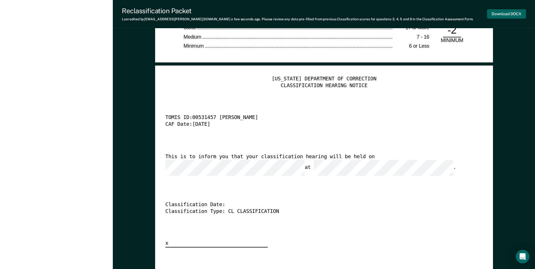
click at [509, 16] on button "Download DOCX" at bounding box center [506, 13] width 39 height 9
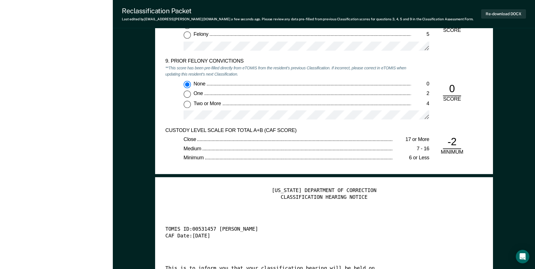
scroll to position [1242, 0]
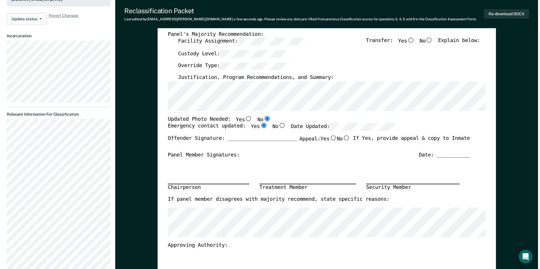
scroll to position [0, 0]
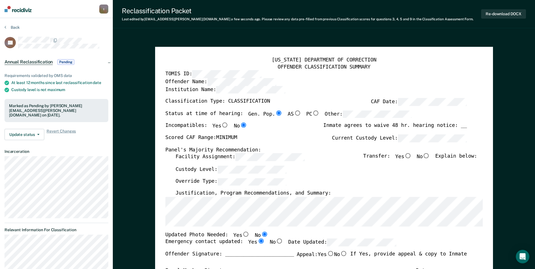
click at [427, 158] on input "No" at bounding box center [426, 156] width 7 height 5
type textarea "x"
radio input "true"
click at [17, 26] on button "Back" at bounding box center [12, 27] width 15 height 5
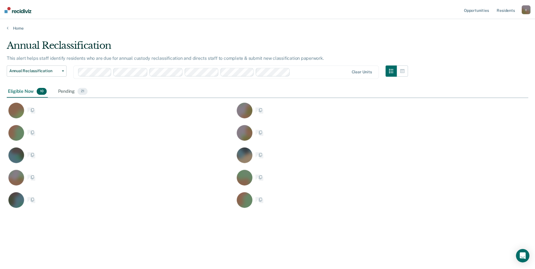
scroll to position [184, 522]
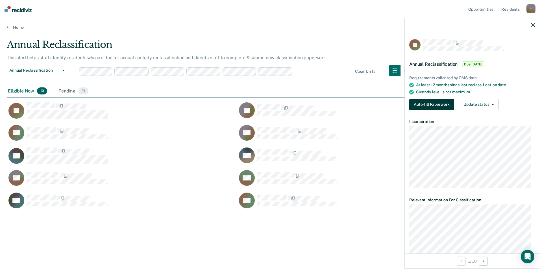
click at [437, 99] on button "Auto-fill Paperwork" at bounding box center [431, 104] width 45 height 11
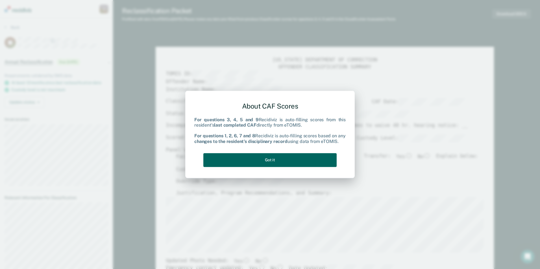
click at [282, 159] on button "Got it" at bounding box center [269, 160] width 133 height 14
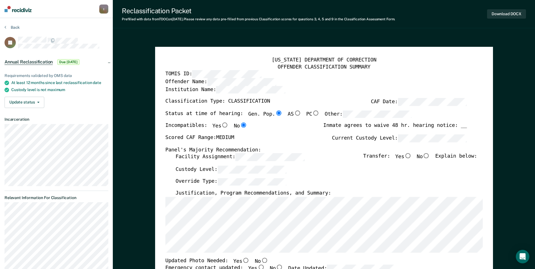
click at [428, 156] on input "No" at bounding box center [426, 156] width 7 height 5
type textarea "x"
radio input "true"
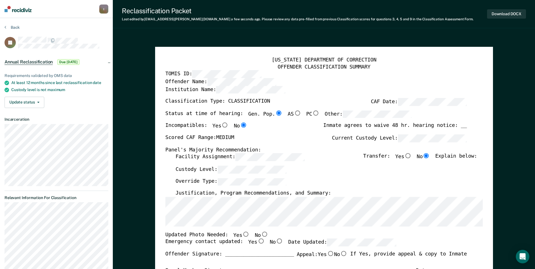
click at [261, 235] on input "No" at bounding box center [264, 234] width 7 height 5
type textarea "x"
radio input "true"
click at [257, 243] on input "Yes" at bounding box center [260, 241] width 7 height 5
type textarea "x"
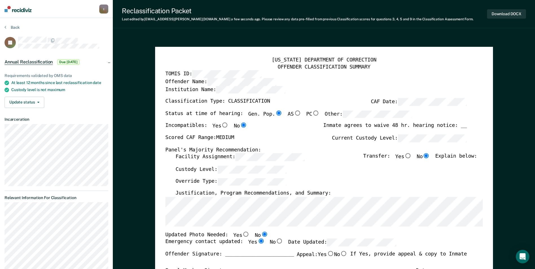
radio input "true"
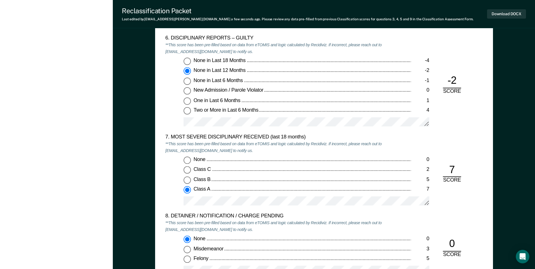
scroll to position [1016, 0]
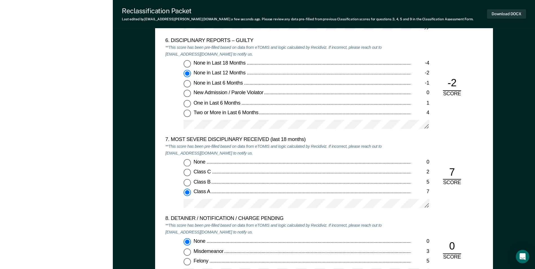
click at [186, 65] on input "None in Last 18 Months -4" at bounding box center [187, 63] width 7 height 7
type textarea "x"
radio input "true"
radio input "false"
click at [185, 164] on input "None 0" at bounding box center [187, 162] width 7 height 7
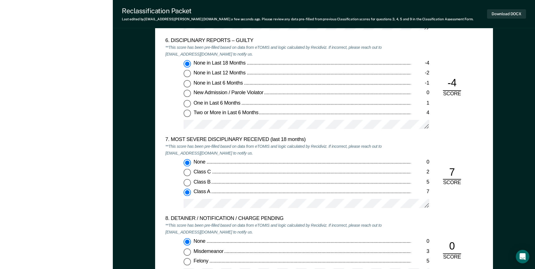
type textarea "x"
radio input "true"
radio input "false"
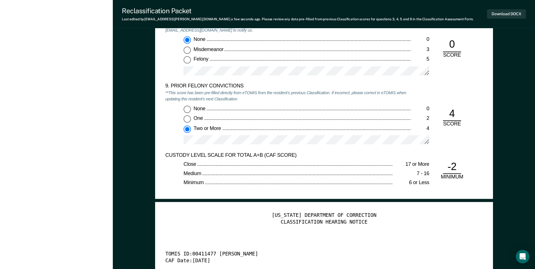
scroll to position [1298, 0]
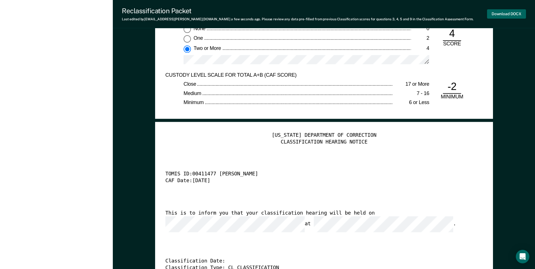
click at [515, 16] on button "Download DOCX" at bounding box center [506, 13] width 39 height 9
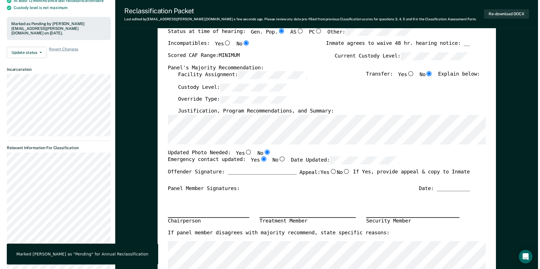
scroll to position [0, 0]
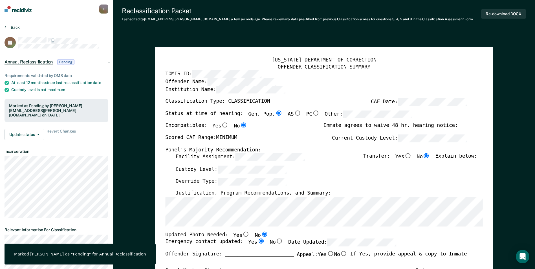
click at [13, 27] on button "Back" at bounding box center [12, 27] width 15 height 5
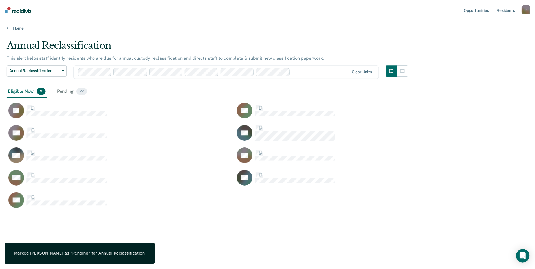
scroll to position [184, 522]
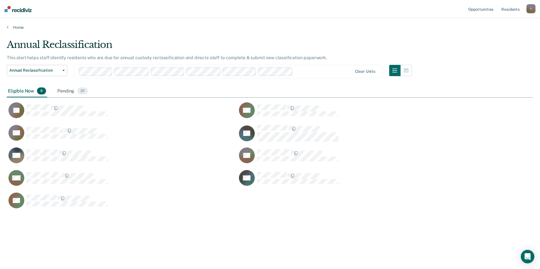
click at [176, 31] on main "Annual Reclassification This alert helps staff identify residents who are due f…" at bounding box center [270, 149] width 540 height 238
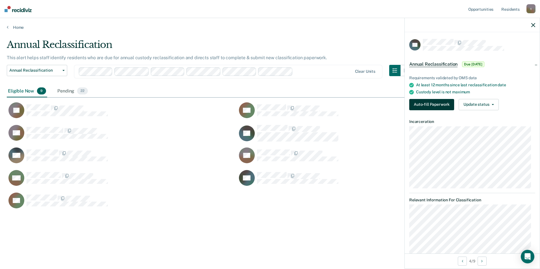
click at [425, 101] on button "Auto-fill Paperwork" at bounding box center [431, 104] width 45 height 11
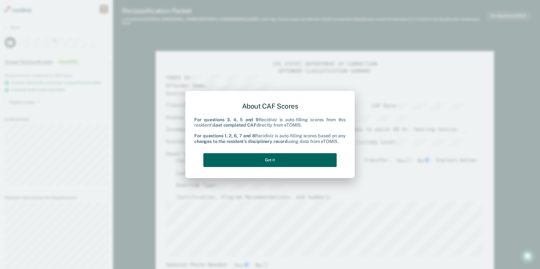
click at [286, 162] on button "Got it" at bounding box center [269, 160] width 133 height 14
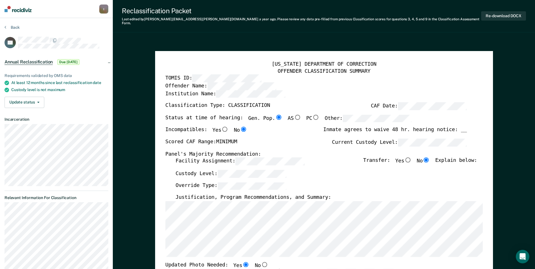
click at [207, 170] on label "Custody Level:" at bounding box center [231, 174] width 111 height 8
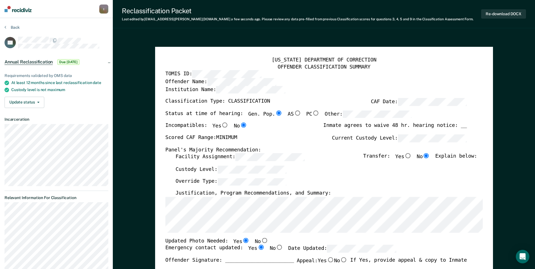
click at [165, 222] on div "[US_STATE] DEPARTMENT OF CORRECTION OFFENDER CLASSIFICATION SUMMARY TOMIS ID: O…" at bounding box center [324, 267] width 338 height 441
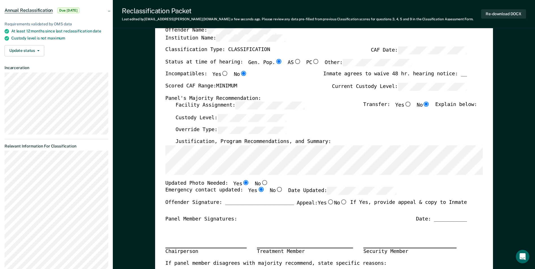
scroll to position [56, 0]
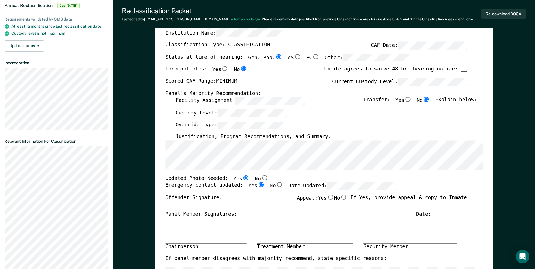
click at [261, 177] on input "No" at bounding box center [264, 177] width 7 height 5
type textarea "x"
radio input "false"
radio input "true"
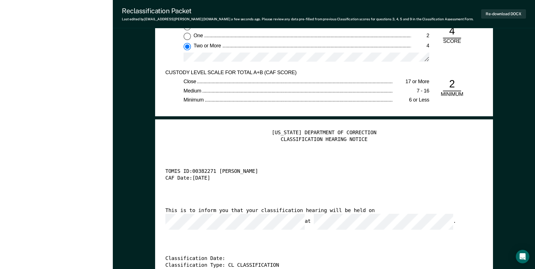
scroll to position [1298, 0]
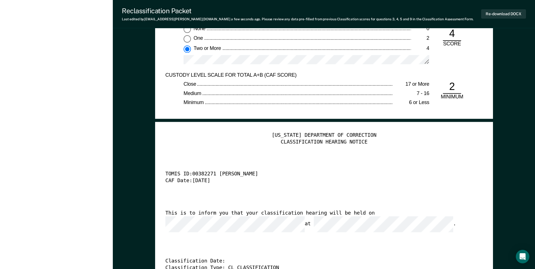
click at [350, 212] on div "This is to inform you that your classification hearing will be held on at ." at bounding box center [316, 221] width 302 height 22
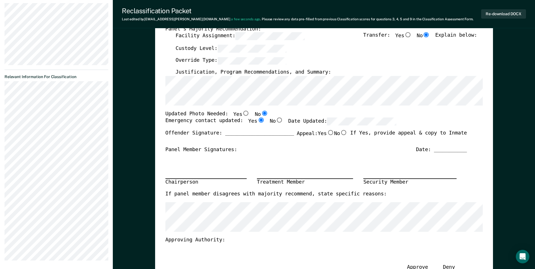
scroll to position [56, 0]
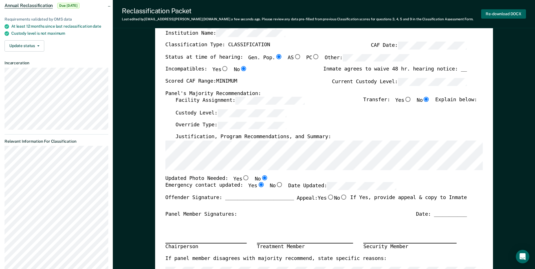
click at [499, 13] on button "Re-download DOCX" at bounding box center [503, 13] width 45 height 9
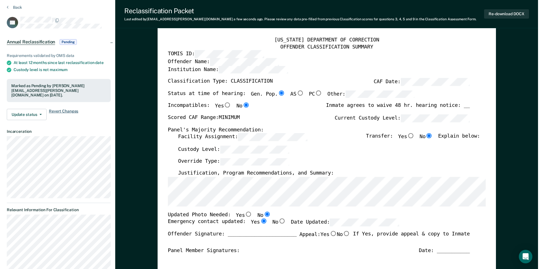
scroll to position [0, 0]
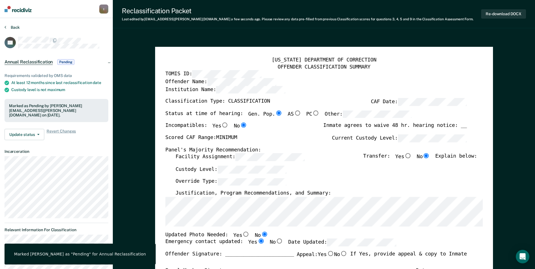
click at [10, 27] on button "Back" at bounding box center [12, 27] width 15 height 5
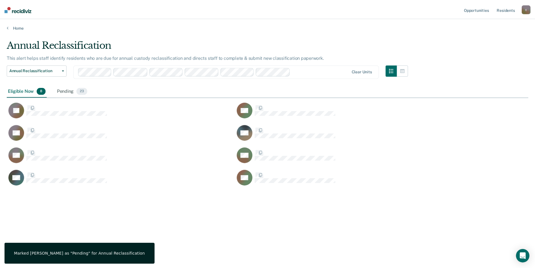
scroll to position [184, 522]
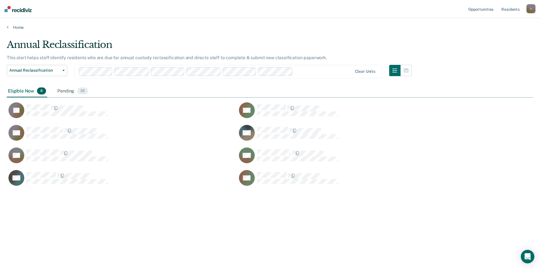
click at [146, 33] on main "Annual Reclassification This alert helps staff identify residents who are due f…" at bounding box center [270, 149] width 540 height 238
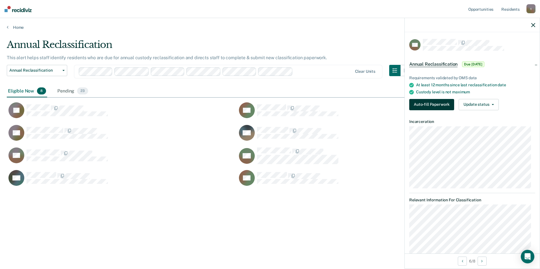
click at [446, 99] on button "Auto-fill Paperwork" at bounding box center [431, 104] width 45 height 11
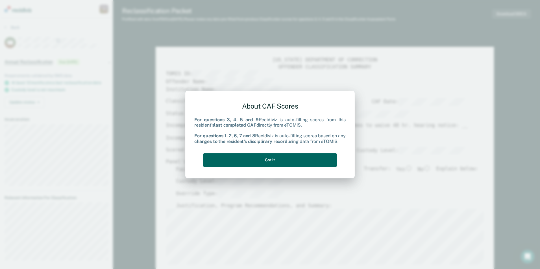
click at [264, 162] on button "Got it" at bounding box center [269, 160] width 133 height 14
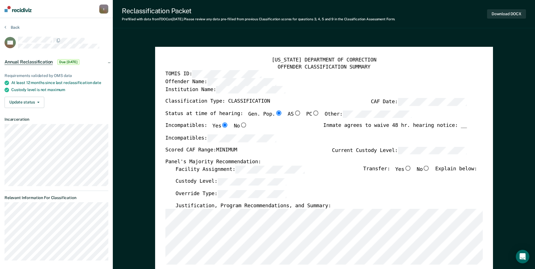
click at [168, 26] on div "Reclassification Packet Prefilled with data from TDOC on 09-05-2025 . Please re…" at bounding box center [324, 14] width 423 height 28
click at [430, 168] on input "No" at bounding box center [426, 168] width 7 height 5
type textarea "x"
radio input "true"
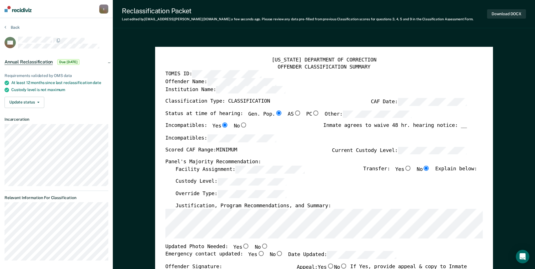
click at [261, 248] on input "No" at bounding box center [264, 246] width 7 height 5
type textarea "x"
radio input "true"
click at [257, 254] on input "Yes" at bounding box center [260, 253] width 7 height 5
type textarea "x"
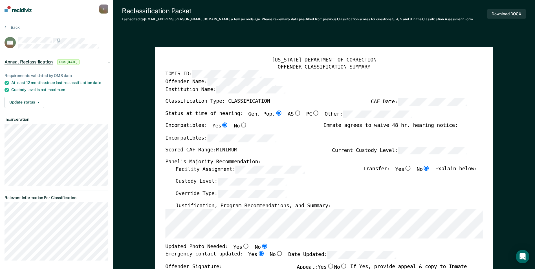
radio input "true"
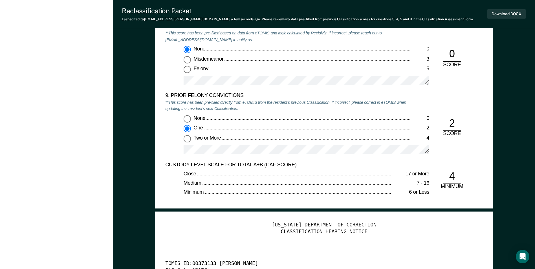
scroll to position [1298, 0]
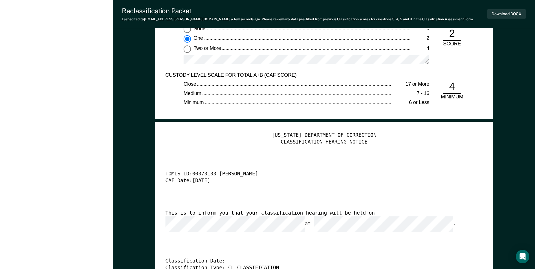
drag, startPoint x: 372, startPoint y: 173, endPoint x: 383, endPoint y: 204, distance: 32.7
click at [383, 204] on div "TENNESSEE DEPARTMENT OF CORRECTION CLASSIFICATION HEARING NOTICE TOMIS ID: 0037…" at bounding box center [324, 218] width 318 height 172
click at [499, 12] on button "Download DOCX" at bounding box center [506, 13] width 39 height 9
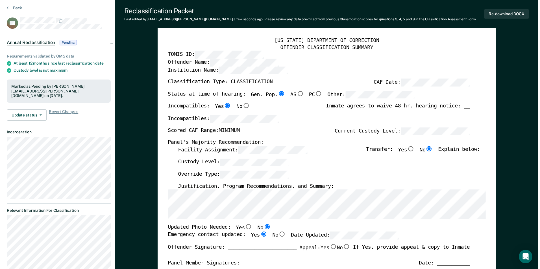
scroll to position [0, 0]
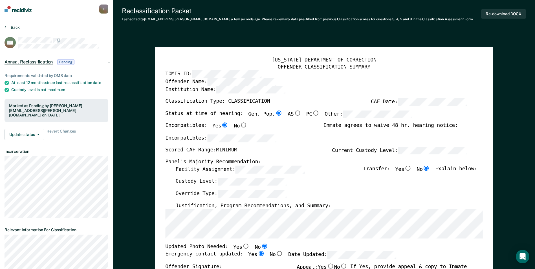
click at [7, 25] on button "Back" at bounding box center [12, 27] width 15 height 5
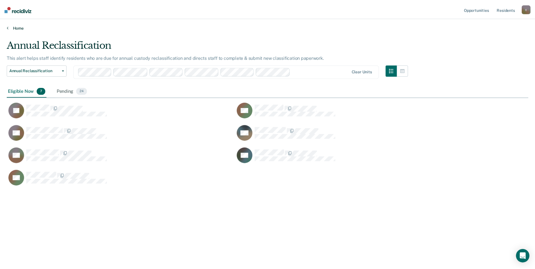
scroll to position [184, 522]
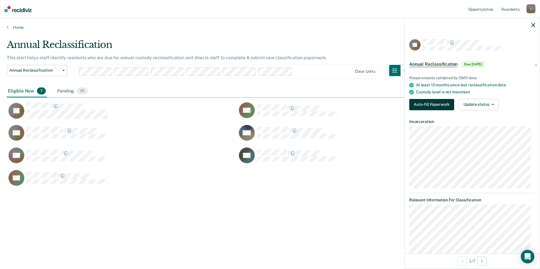
click at [418, 103] on button "Auto-fill Paperwork" at bounding box center [431, 104] width 45 height 11
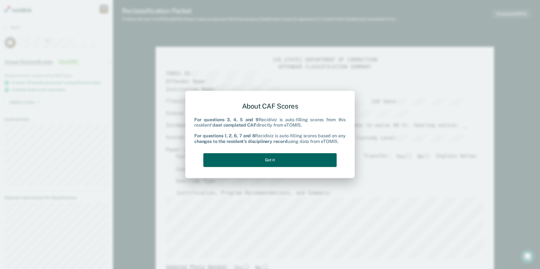
click at [237, 161] on button "Got it" at bounding box center [269, 160] width 133 height 14
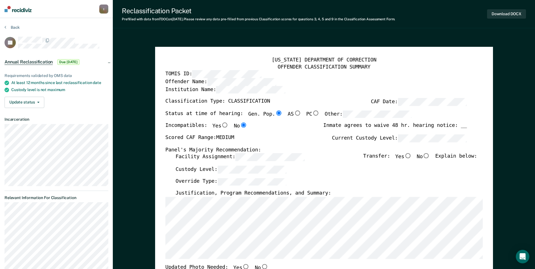
click at [429, 156] on input "No" at bounding box center [426, 156] width 7 height 5
type textarea "x"
radio input "true"
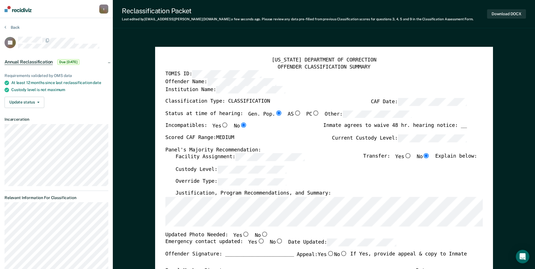
click at [242, 235] on input "Yes" at bounding box center [245, 234] width 7 height 5
type textarea "x"
radio input "true"
click at [257, 242] on input "Yes" at bounding box center [260, 241] width 7 height 5
type textarea "x"
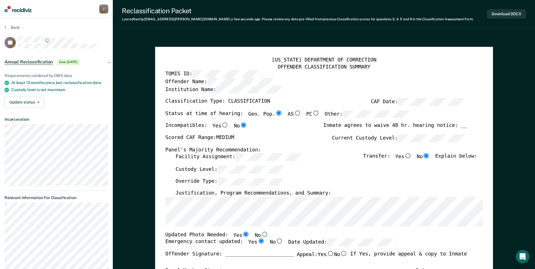
radio input "true"
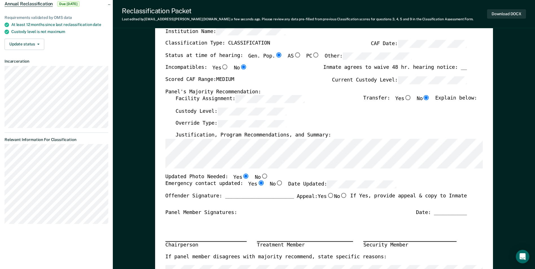
scroll to position [113, 0]
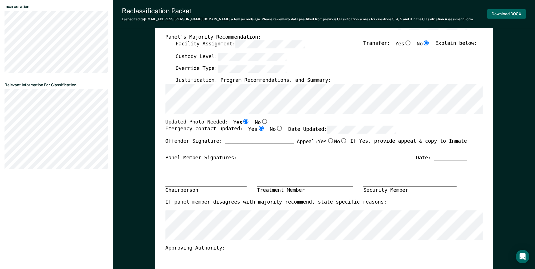
click at [509, 16] on button "Download DOCX" at bounding box center [506, 13] width 39 height 9
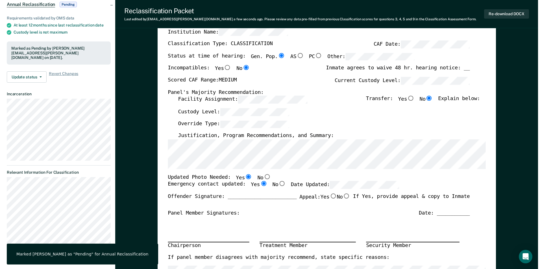
scroll to position [0, 0]
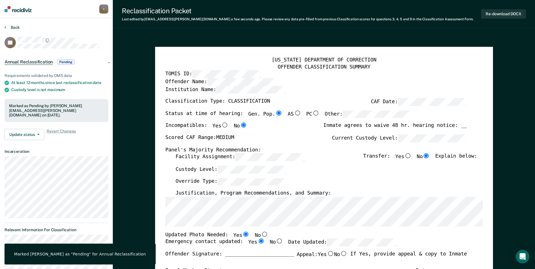
click at [17, 28] on button "Back" at bounding box center [12, 27] width 15 height 5
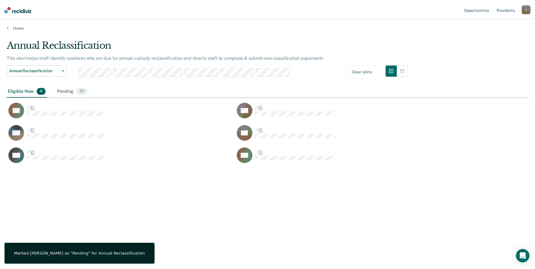
scroll to position [184, 522]
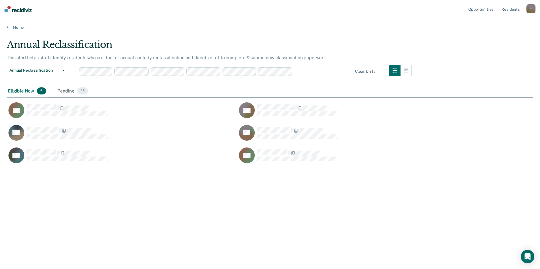
click at [136, 18] on nav "Opportunities Resident s tari.crawford@corecivic.com t Profile How it works Log…" at bounding box center [270, 9] width 540 height 18
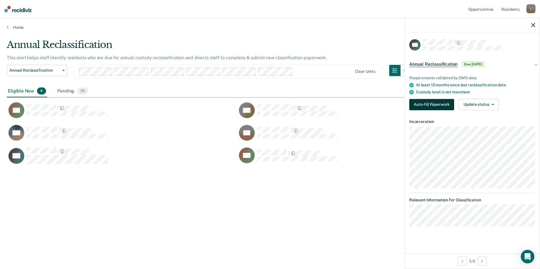
click at [430, 106] on button "Auto-fill Paperwork" at bounding box center [431, 104] width 45 height 11
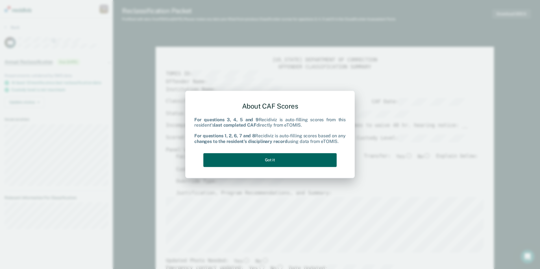
click at [252, 163] on button "Got it" at bounding box center [269, 160] width 133 height 14
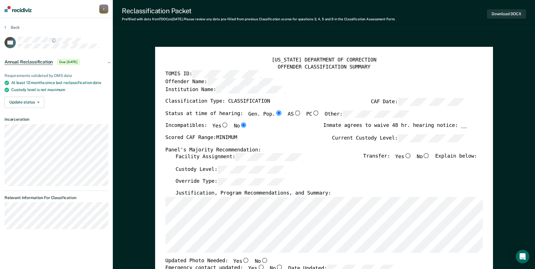
click at [430, 155] on input "No" at bounding box center [426, 156] width 7 height 5
type textarea "x"
radio input "true"
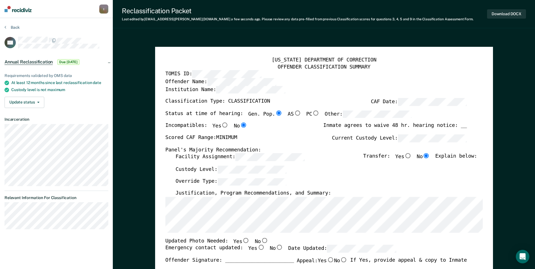
click at [164, 224] on div "[US_STATE] DEPARTMENT OF CORRECTION OFFENDER CLASSIFICATION SUMMARY TOMIS ID: O…" at bounding box center [324, 267] width 338 height 441
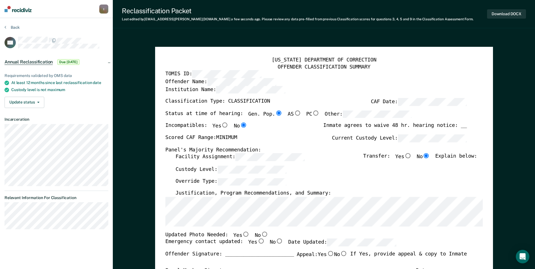
click at [261, 235] on input "No" at bounding box center [264, 234] width 7 height 5
type textarea "x"
radio input "true"
click at [257, 240] on input "Yes" at bounding box center [260, 241] width 7 height 5
type textarea "x"
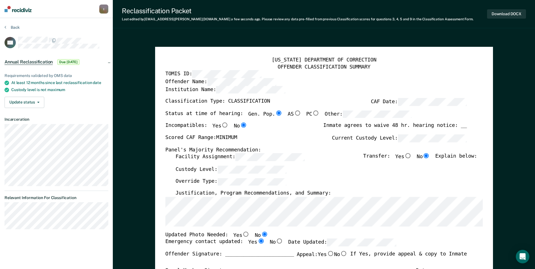
radio input "true"
click at [316, 241] on label "Date Updated:" at bounding box center [342, 243] width 108 height 8
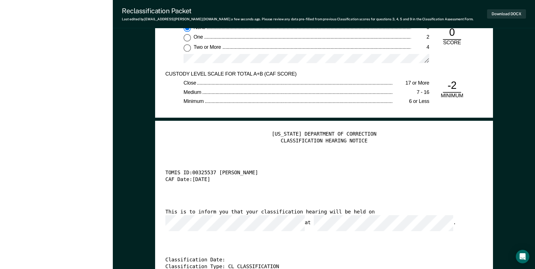
scroll to position [1383, 0]
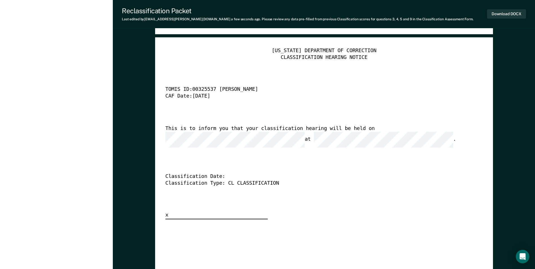
click at [396, 128] on div "TENNESSEE DEPARTMENT OF CORRECTION CLASSIFICATION HEARING NOTICE TOMIS ID: 0032…" at bounding box center [324, 133] width 318 height 172
click at [511, 12] on button "Download DOCX" at bounding box center [506, 13] width 39 height 9
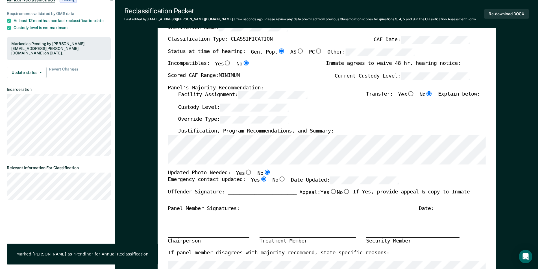
scroll to position [0, 0]
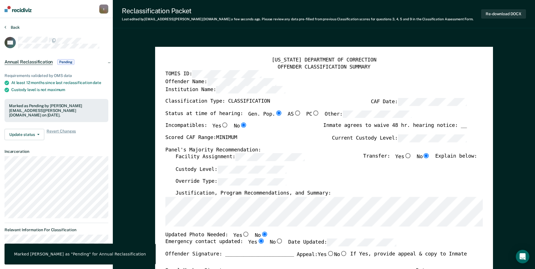
click at [17, 27] on button "Back" at bounding box center [12, 27] width 15 height 5
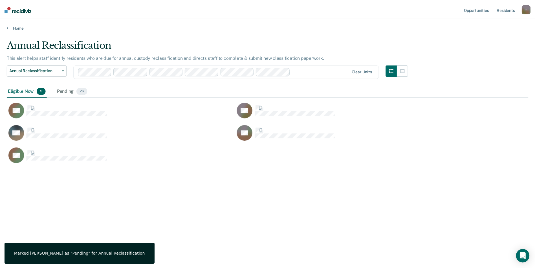
scroll to position [184, 522]
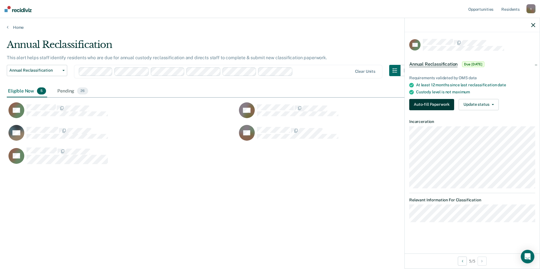
click at [422, 106] on button "Auto-fill Paperwork" at bounding box center [431, 104] width 45 height 11
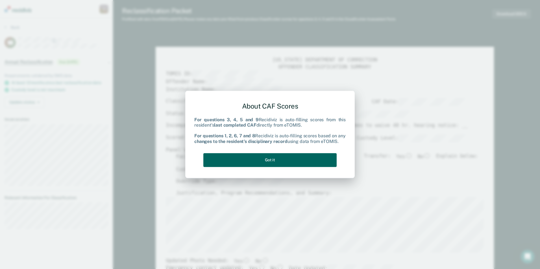
click at [259, 159] on button "Got it" at bounding box center [269, 160] width 133 height 14
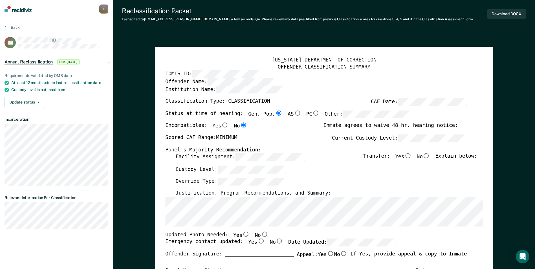
click at [261, 234] on input "No" at bounding box center [264, 234] width 7 height 5
type textarea "x"
radio input "true"
click at [257, 244] on input "Yes" at bounding box center [260, 241] width 7 height 5
type textarea "x"
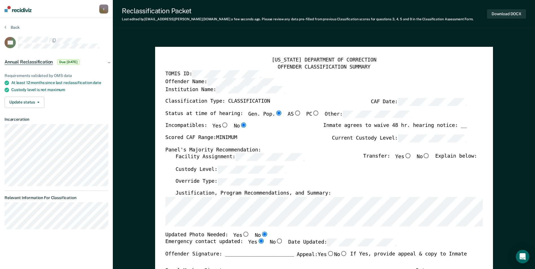
radio input "true"
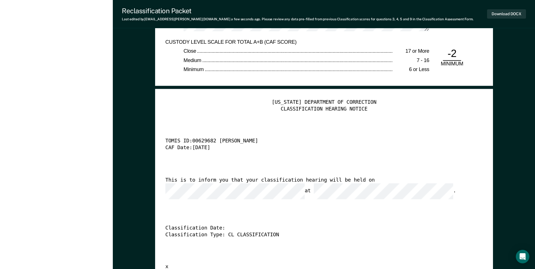
scroll to position [1327, 0]
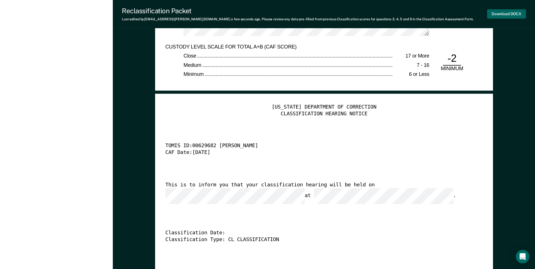
click at [509, 14] on button "Download DOCX" at bounding box center [506, 13] width 39 height 9
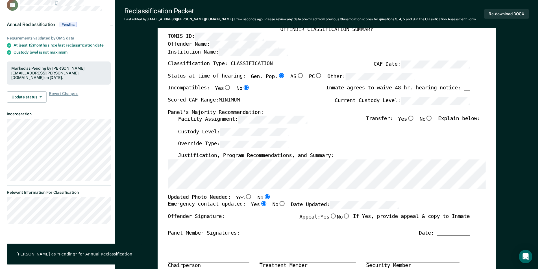
scroll to position [0, 0]
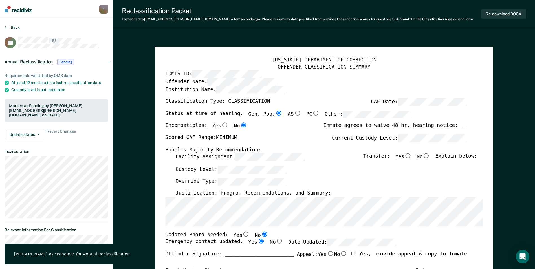
click at [13, 25] on button "Back" at bounding box center [12, 27] width 15 height 5
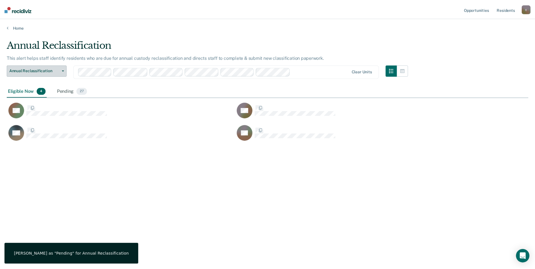
scroll to position [184, 522]
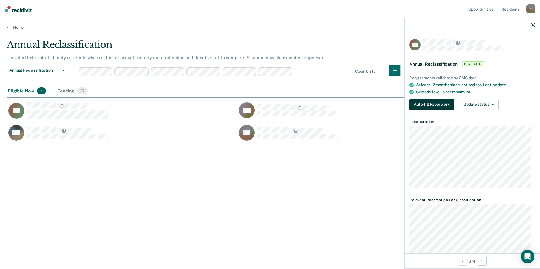
click at [424, 102] on button "Auto-fill Paperwork" at bounding box center [431, 104] width 45 height 11
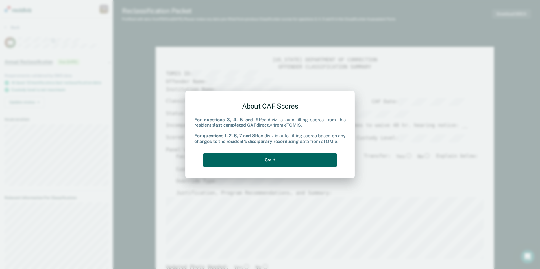
click at [276, 160] on button "Got it" at bounding box center [269, 160] width 133 height 14
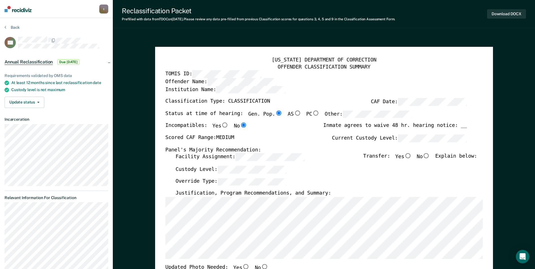
click at [429, 157] on input "No" at bounding box center [426, 156] width 7 height 5
type textarea "x"
radio input "true"
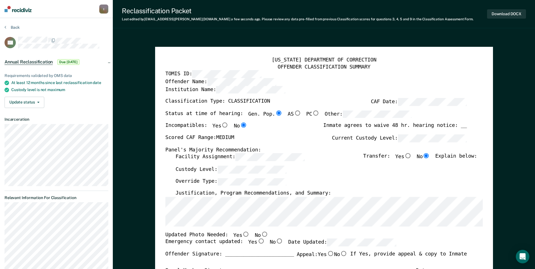
click at [258, 230] on div "[US_STATE] DEPARTMENT OF CORRECTION OFFENDER CLASSIFICATION SUMMARY TOMIS ID: O…" at bounding box center [324, 250] width 318 height 386
click at [261, 234] on input "No" at bounding box center [264, 234] width 7 height 5
type textarea "x"
radio input "true"
click at [257, 242] on input "Yes" at bounding box center [260, 241] width 7 height 5
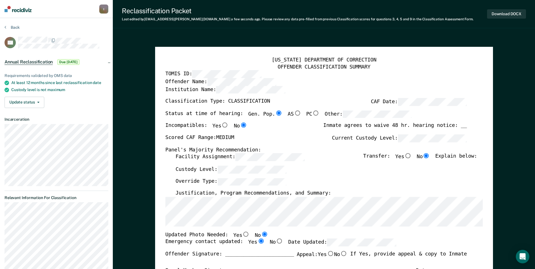
type textarea "x"
radio input "true"
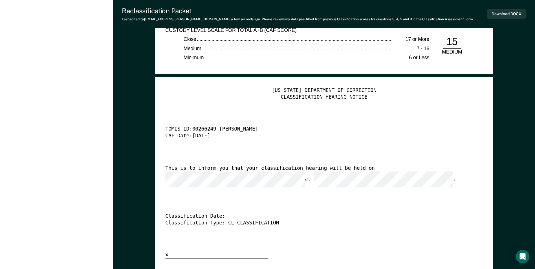
scroll to position [1355, 0]
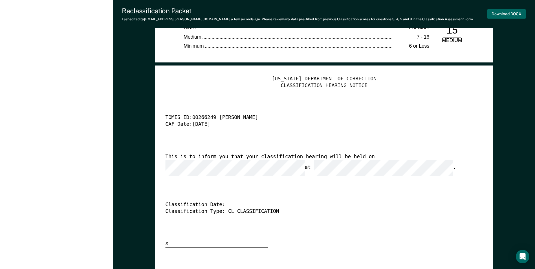
click at [505, 14] on button "Download DOCX" at bounding box center [506, 13] width 39 height 9
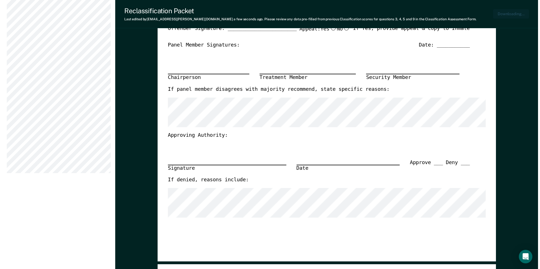
scroll to position [0, 0]
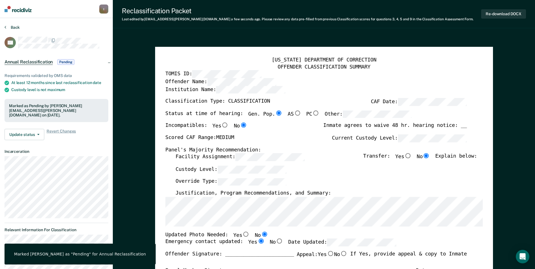
click at [14, 25] on button "Back" at bounding box center [12, 27] width 15 height 5
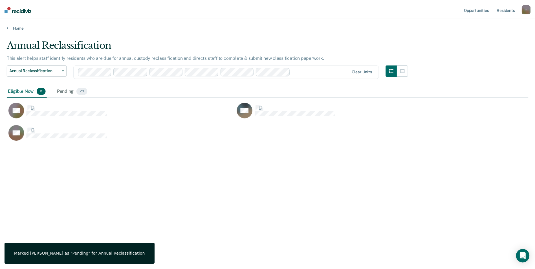
scroll to position [184, 522]
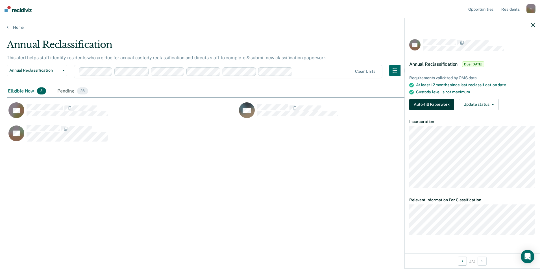
click at [432, 103] on button "Auto-fill Paperwork" at bounding box center [431, 104] width 45 height 11
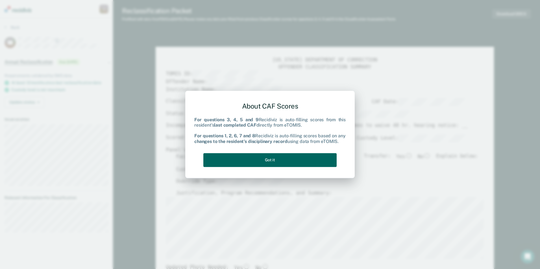
click at [284, 155] on button "Got it" at bounding box center [269, 160] width 133 height 14
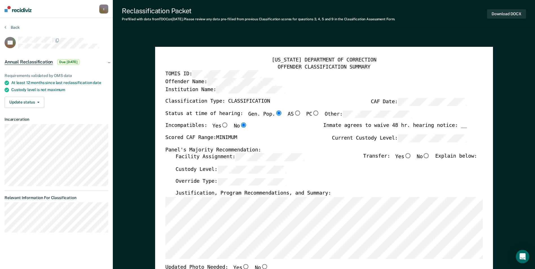
drag, startPoint x: 131, startPoint y: 36, endPoint x: 177, endPoint y: 52, distance: 48.8
click at [428, 155] on input "No" at bounding box center [426, 156] width 7 height 5
type textarea "x"
radio input "true"
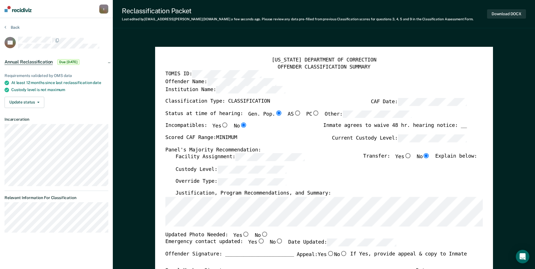
click at [261, 237] on input "No" at bounding box center [264, 234] width 7 height 5
type textarea "x"
radio input "true"
click at [257, 240] on input "Yes" at bounding box center [260, 241] width 7 height 5
type textarea "x"
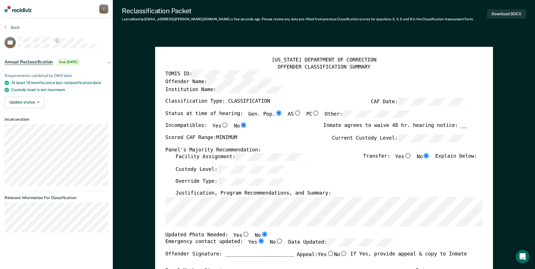
radio input "true"
click at [354, 238] on div "Updated Photo Needed: Yes No" at bounding box center [316, 235] width 302 height 7
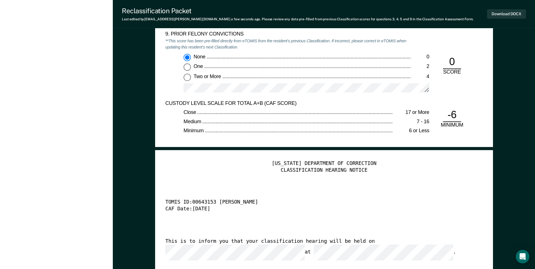
scroll to position [1383, 0]
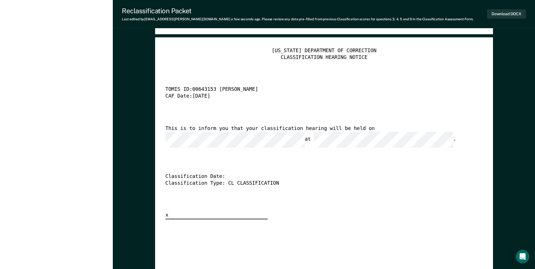
click at [203, 132] on div "This is to inform you that your classification hearing will be held on at ." at bounding box center [316, 136] width 302 height 22
click at [500, 13] on button "Download DOCX" at bounding box center [506, 13] width 39 height 9
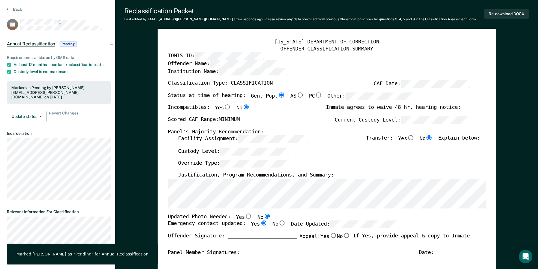
scroll to position [0, 0]
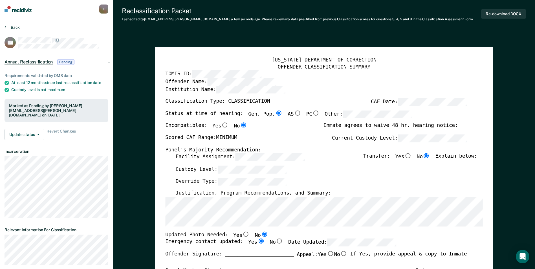
click at [12, 26] on button "Back" at bounding box center [12, 27] width 15 height 5
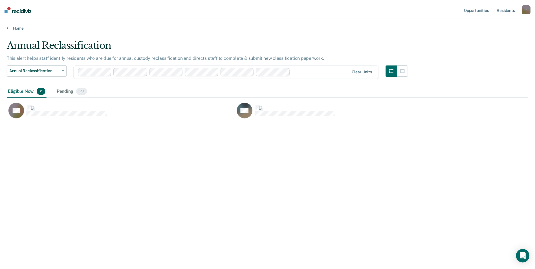
scroll to position [184, 522]
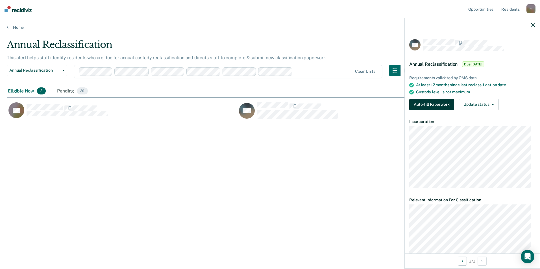
click at [429, 101] on button "Auto-fill Paperwork" at bounding box center [431, 104] width 45 height 11
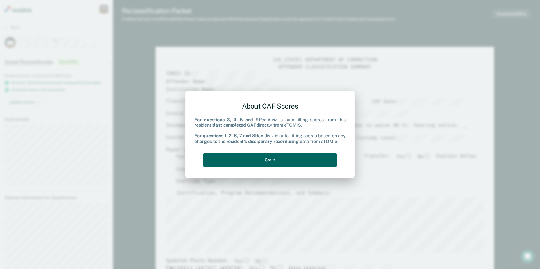
click at [276, 161] on button "Got it" at bounding box center [269, 160] width 133 height 14
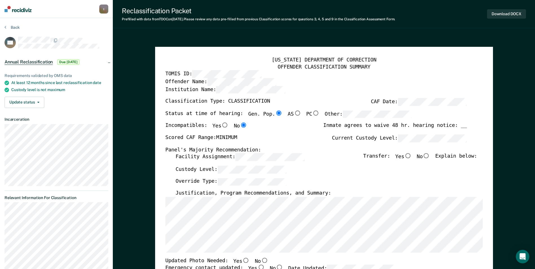
click at [430, 157] on input "No" at bounding box center [426, 156] width 7 height 5
type textarea "x"
radio input "true"
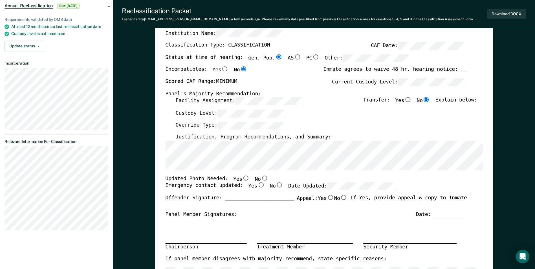
scroll to position [56, 0]
click at [261, 180] on input "No" at bounding box center [264, 177] width 7 height 5
type textarea "x"
radio input "true"
click at [257, 185] on input "Yes" at bounding box center [260, 185] width 7 height 5
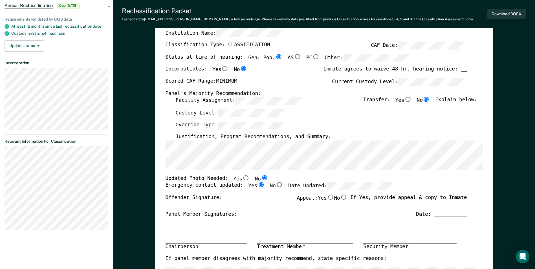
type textarea "x"
radio input "true"
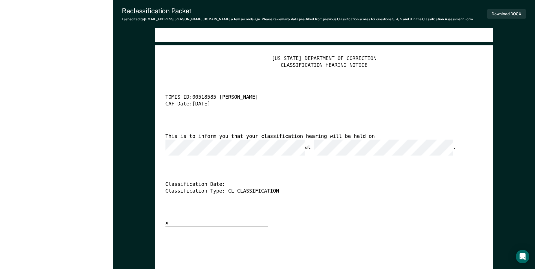
scroll to position [1411, 0]
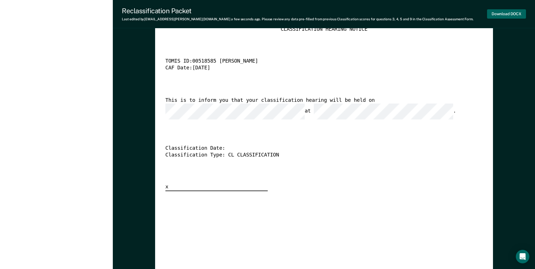
click at [511, 14] on button "Download DOCX" at bounding box center [506, 13] width 39 height 9
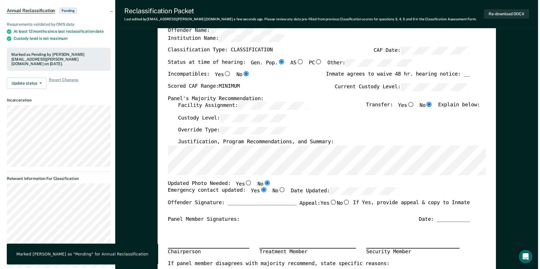
scroll to position [0, 0]
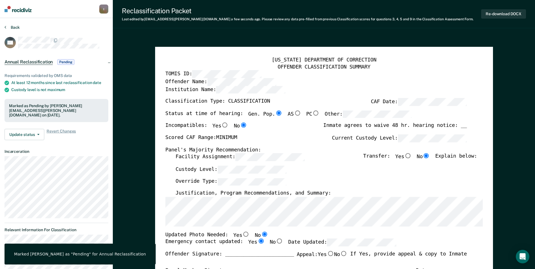
click at [17, 27] on button "Back" at bounding box center [12, 27] width 15 height 5
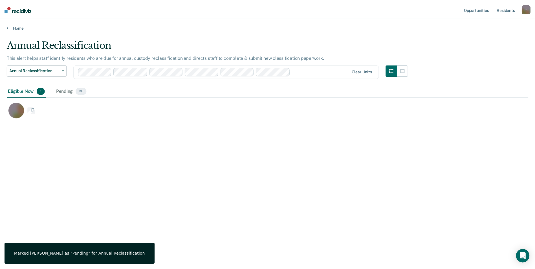
scroll to position [184, 522]
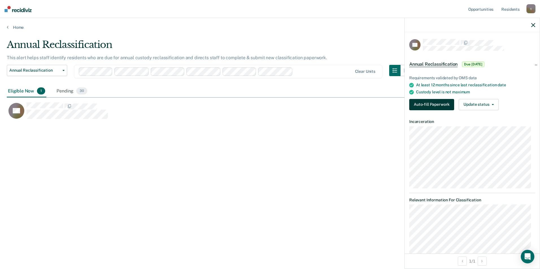
click at [430, 103] on button "Auto-fill Paperwork" at bounding box center [431, 104] width 45 height 11
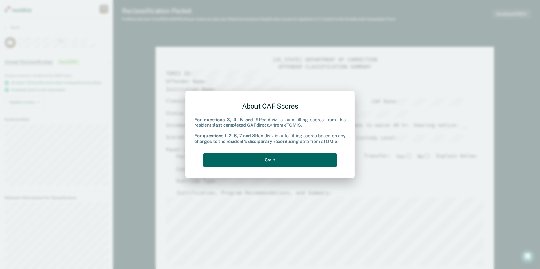
click at [292, 158] on button "Got it" at bounding box center [269, 160] width 133 height 14
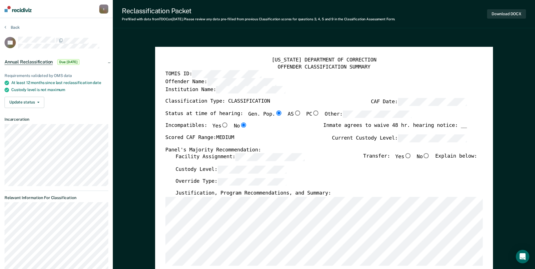
click at [429, 157] on input "No" at bounding box center [426, 156] width 7 height 5
type textarea "x"
radio input "true"
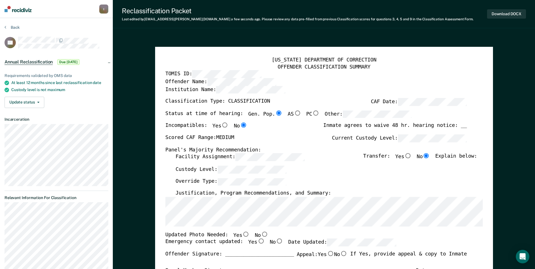
click at [261, 235] on input "No" at bounding box center [264, 234] width 7 height 5
type textarea "x"
radio input "true"
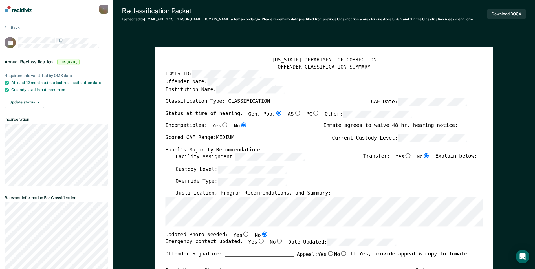
click at [257, 241] on input "Yes" at bounding box center [260, 241] width 7 height 5
type textarea "x"
radio input "true"
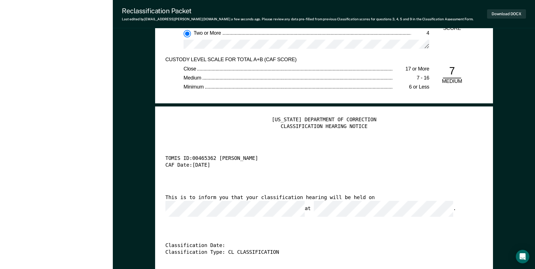
scroll to position [1327, 0]
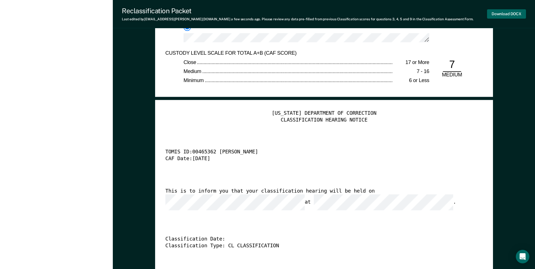
click at [507, 14] on button "Download DOCX" at bounding box center [506, 13] width 39 height 9
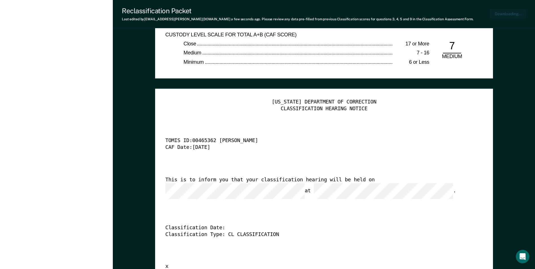
type textarea "x"
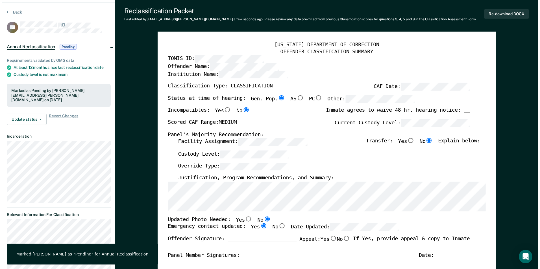
scroll to position [0, 0]
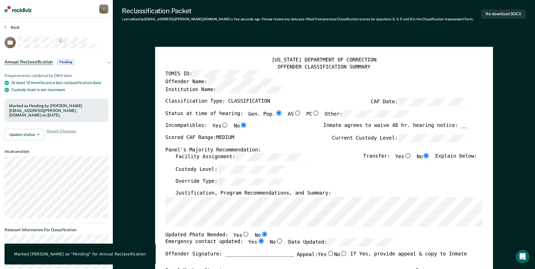
click at [16, 27] on button "Back" at bounding box center [12, 27] width 15 height 5
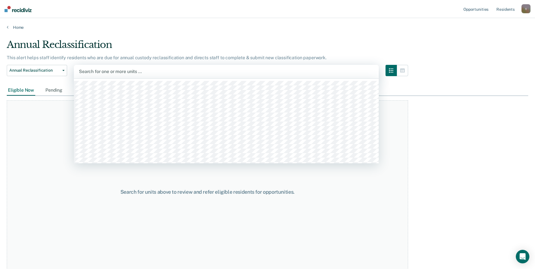
click at [107, 71] on div at bounding box center [226, 71] width 295 height 6
type input "TTCC"
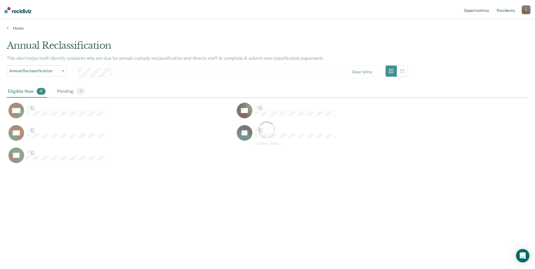
scroll to position [184, 522]
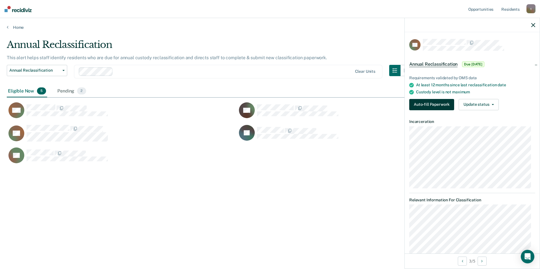
click at [444, 106] on button "Auto-fill Paperwork" at bounding box center [431, 104] width 45 height 11
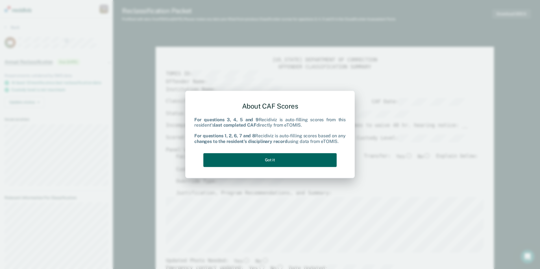
click at [248, 161] on button "Got it" at bounding box center [269, 160] width 133 height 14
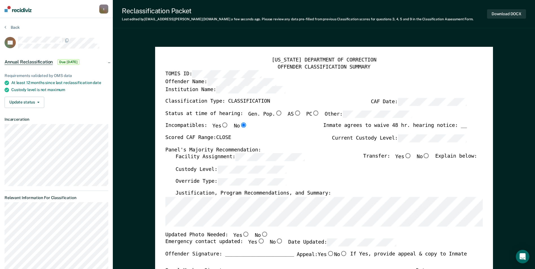
click at [261, 234] on input "No" at bounding box center [264, 234] width 7 height 5
type textarea "x"
radio input "true"
click at [255, 239] on label "No" at bounding box center [261, 235] width 13 height 7
click at [261, 237] on input "No" at bounding box center [264, 234] width 7 height 5
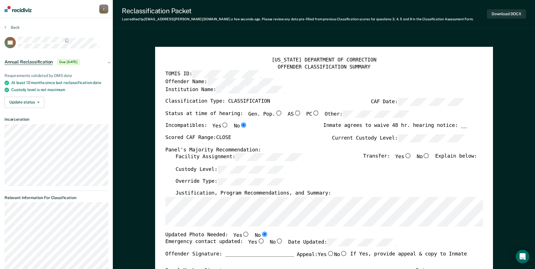
click at [257, 242] on input "Yes" at bounding box center [260, 241] width 7 height 5
type textarea "x"
radio input "true"
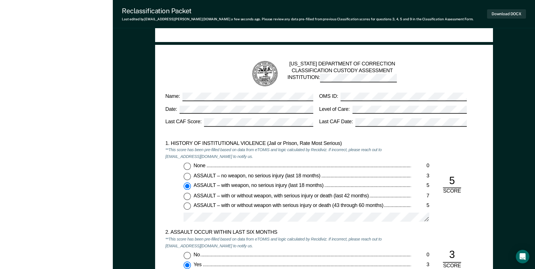
scroll to position [452, 0]
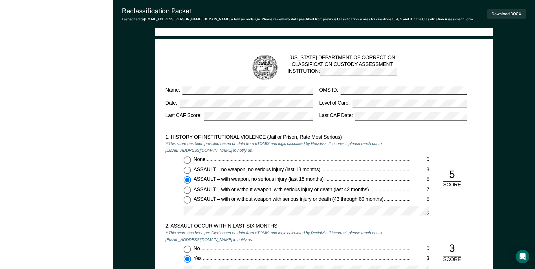
click at [187, 57] on div "TENNESSEE DEPARTMENT OF CORRECTION CLASSIFICATION CUSTODY ASSESSMENT INSTITUTIO…" at bounding box center [323, 67] width 307 height 27
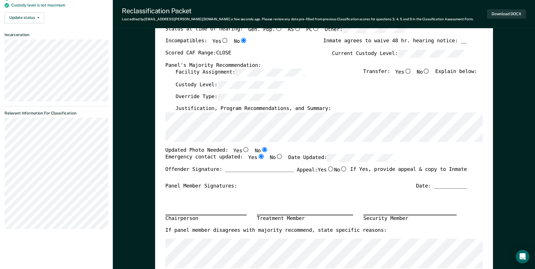
scroll to position [0, 21]
click at [289, 98] on div "Override Type:" at bounding box center [327, 99] width 302 height 12
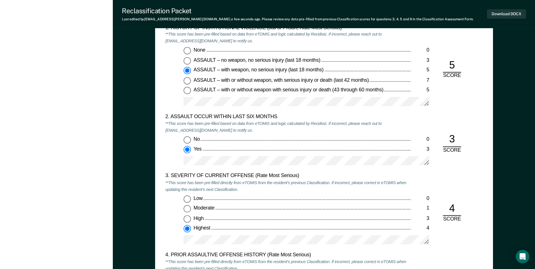
scroll to position [564, 0]
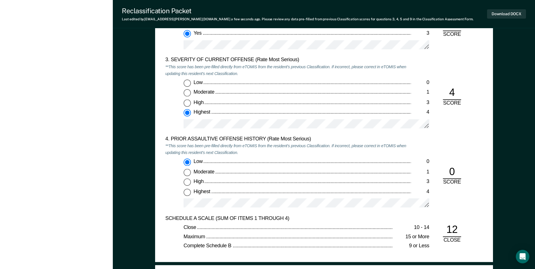
scroll to position [677, 0]
click at [172, 109] on div "Low 0 Moderate 1 High 3 Highest 4" at bounding box center [288, 106] width 246 height 54
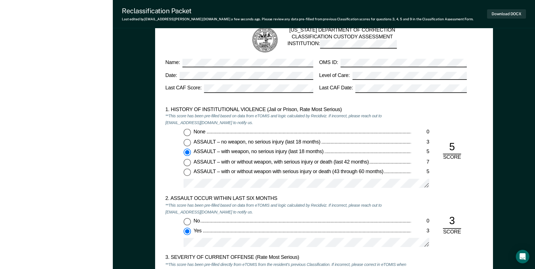
scroll to position [480, 0]
click at [163, 130] on div "TENNESSEE DEPARTMENT OF CORRECTION CLASSIFICATION CUSTODY ASSESSMENT INSTITUTIO…" at bounding box center [324, 234] width 338 height 449
click at [189, 221] on input "No 0" at bounding box center [187, 221] width 7 height 7
type textarea "x"
radio input "true"
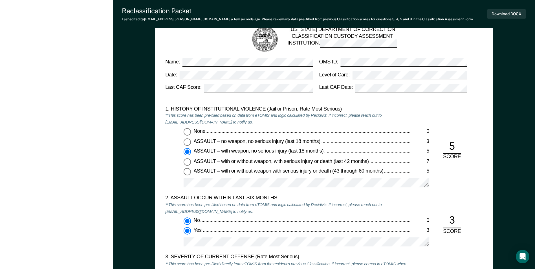
radio input "false"
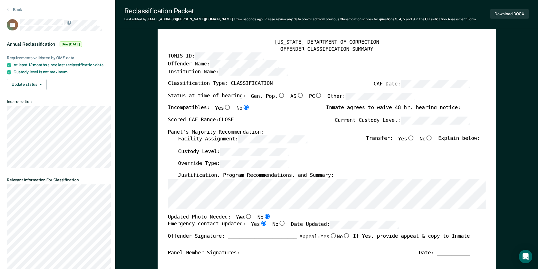
scroll to position [0, 0]
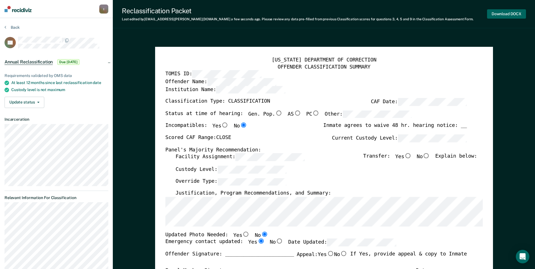
click at [505, 14] on button "Download DOCX" at bounding box center [506, 13] width 39 height 9
type textarea "x"
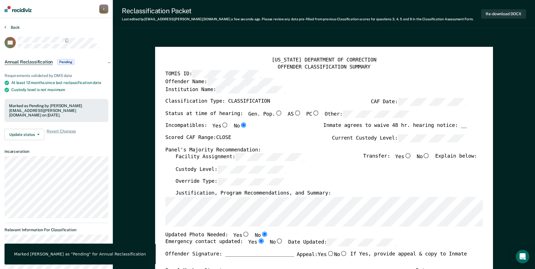
click at [17, 27] on button "Back" at bounding box center [12, 27] width 15 height 5
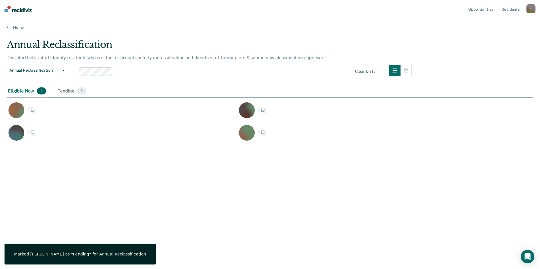
scroll to position [184, 522]
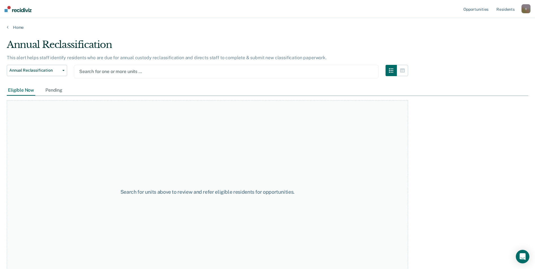
type input "A"
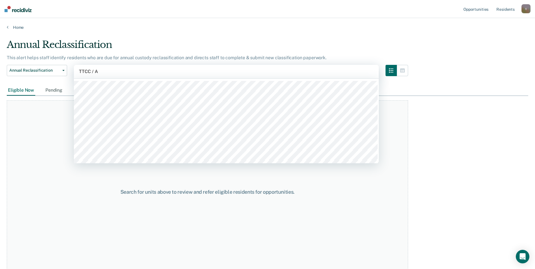
type input "TTCC / AD"
type input "TTCC / AA"
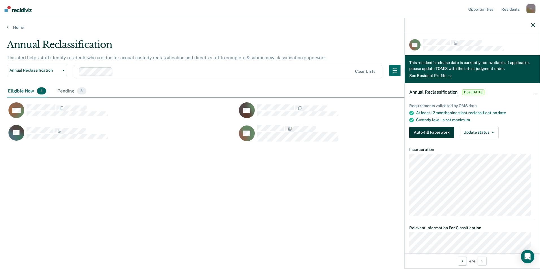
click at [440, 134] on button "Auto-fill Paperwork" at bounding box center [431, 132] width 45 height 11
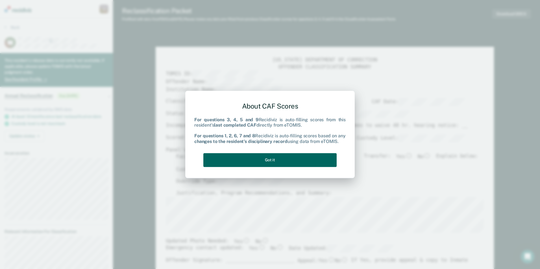
click at [284, 159] on button "Got it" at bounding box center [269, 160] width 133 height 14
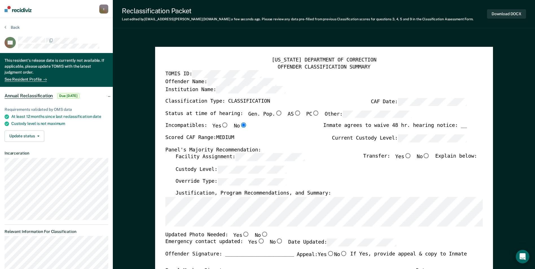
click at [163, 23] on div "Reclassification Packet Last edited by [PERSON_NAME][EMAIL_ADDRESS][PERSON_NAME…" at bounding box center [324, 14] width 423 height 28
click at [242, 233] on input "Yes" at bounding box center [245, 234] width 7 height 5
type textarea "x"
radio input "true"
click at [257, 241] on input "Yes" at bounding box center [260, 241] width 7 height 5
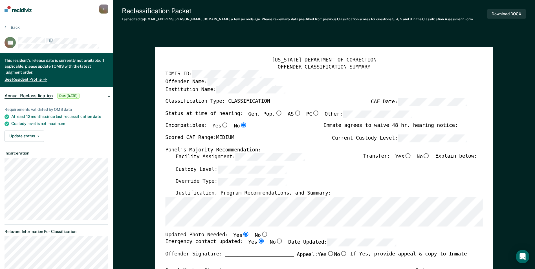
type textarea "x"
radio input "true"
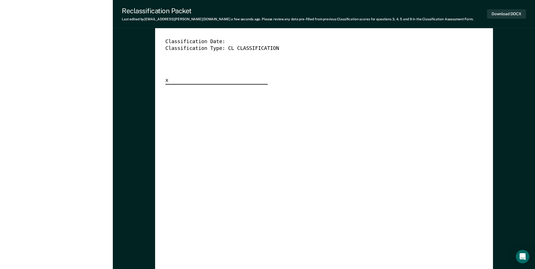
scroll to position [1383, 0]
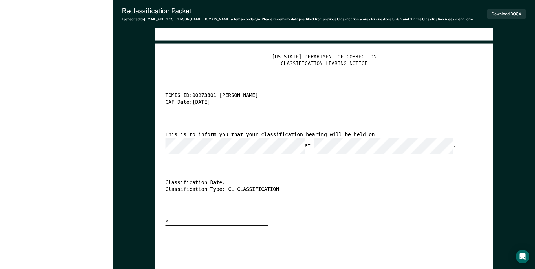
click at [393, 141] on div "This is to inform you that your classification hearing will be held on at ." at bounding box center [316, 143] width 302 height 22
click at [508, 12] on button "Download DOCX" at bounding box center [506, 13] width 39 height 9
type textarea "x"
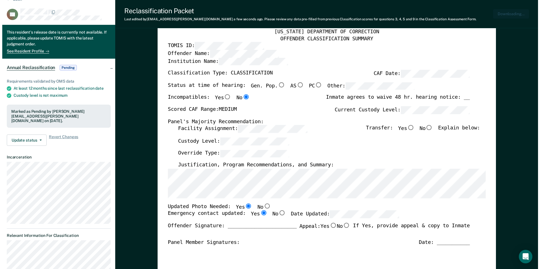
scroll to position [0, 0]
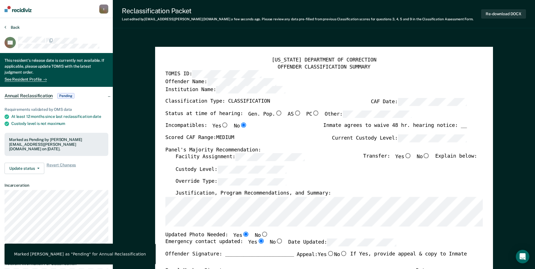
click at [13, 27] on button "Back" at bounding box center [12, 27] width 15 height 5
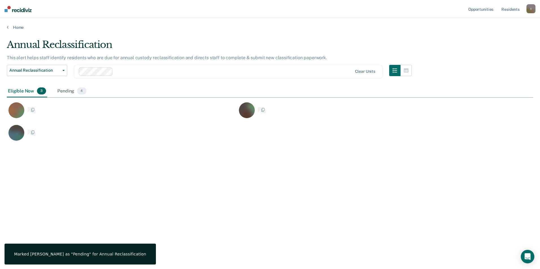
scroll to position [184, 522]
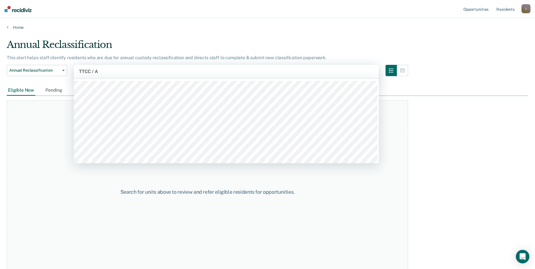
type input "TTCC / AA"
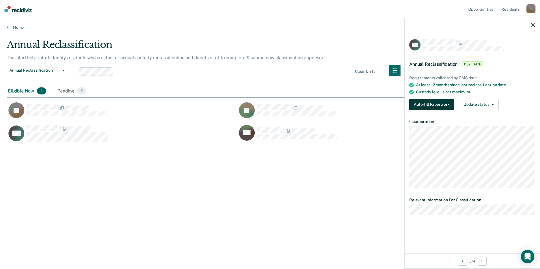
click at [448, 102] on button "Auto-fill Paperwork" at bounding box center [431, 104] width 45 height 11
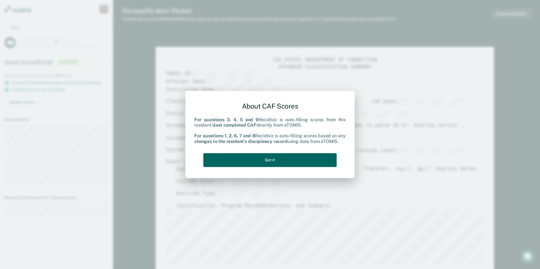
click at [290, 161] on button "Got it" at bounding box center [269, 160] width 133 height 14
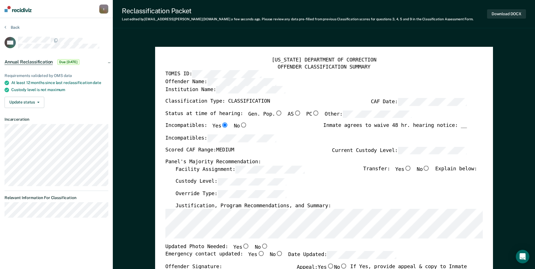
click at [261, 245] on input "No" at bounding box center [264, 246] width 7 height 5
type textarea "x"
radio input "true"
click at [257, 254] on input "Yes" at bounding box center [260, 253] width 7 height 5
type textarea "x"
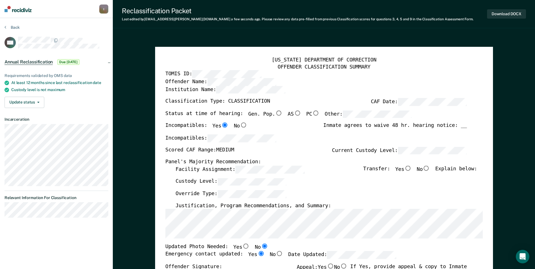
radio input "true"
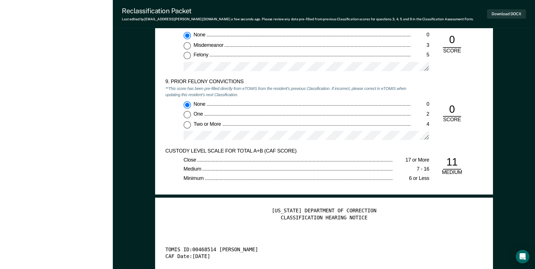
scroll to position [1411, 0]
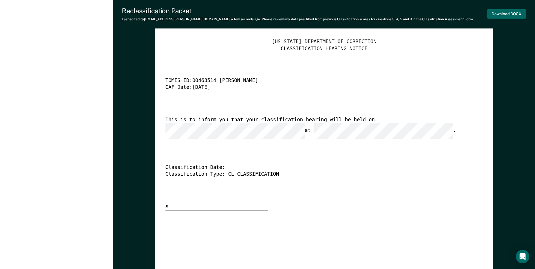
click at [512, 16] on button "Download DOCX" at bounding box center [506, 13] width 39 height 9
type textarea "x"
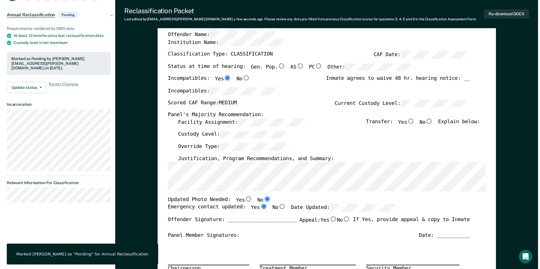
scroll to position [0, 0]
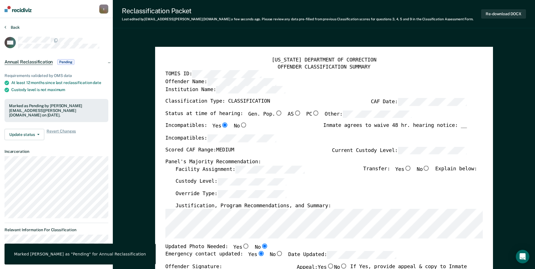
click at [17, 28] on button "Back" at bounding box center [12, 27] width 15 height 5
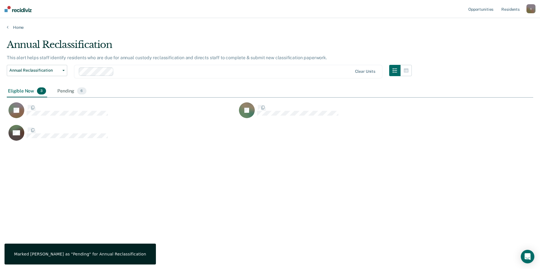
scroll to position [184, 522]
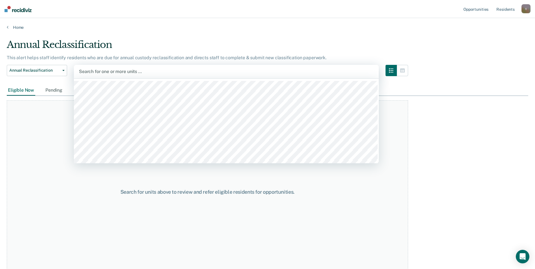
click at [109, 70] on div at bounding box center [226, 71] width 295 height 6
type input "TTCC / AB"
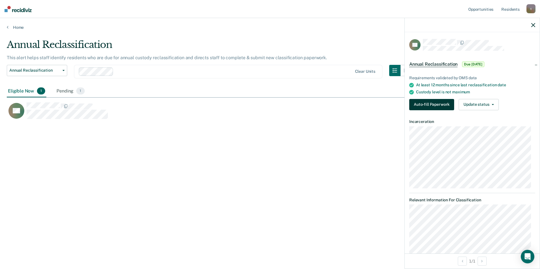
click at [416, 99] on button "Auto-fill Paperwork" at bounding box center [431, 104] width 45 height 11
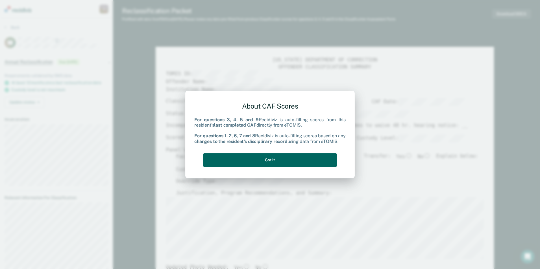
click at [250, 157] on button "Got it" at bounding box center [269, 160] width 133 height 14
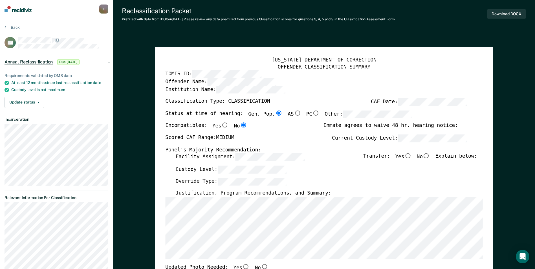
click at [231, 174] on div "Custody Level:" at bounding box center [327, 172] width 302 height 12
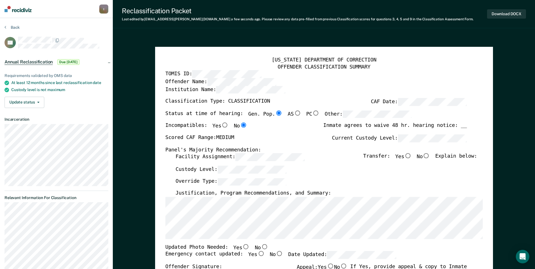
click at [162, 223] on div "[US_STATE] DEPARTMENT OF CORRECTION OFFENDER CLASSIFICATION SUMMARY TOMIS ID: O…" at bounding box center [324, 267] width 338 height 441
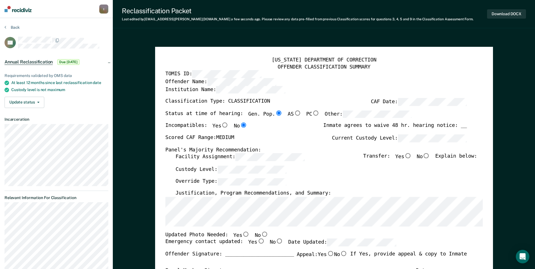
click at [242, 233] on input "Yes" at bounding box center [245, 234] width 7 height 5
type textarea "x"
radio input "true"
drag, startPoint x: 252, startPoint y: 241, endPoint x: 266, endPoint y: 241, distance: 13.8
click at [257, 241] on input "Yes" at bounding box center [260, 241] width 7 height 5
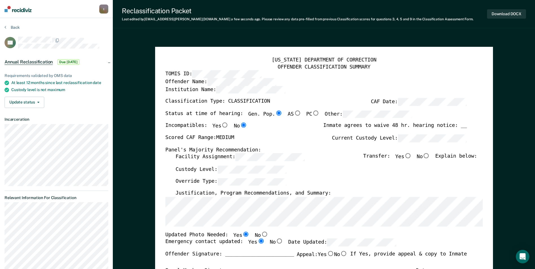
type textarea "x"
radio input "true"
click at [340, 238] on div "Updated Photo Needed: Yes No" at bounding box center [316, 235] width 302 height 7
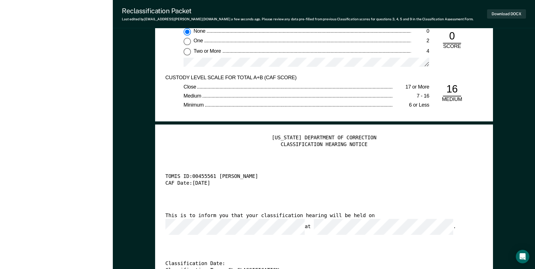
scroll to position [1355, 0]
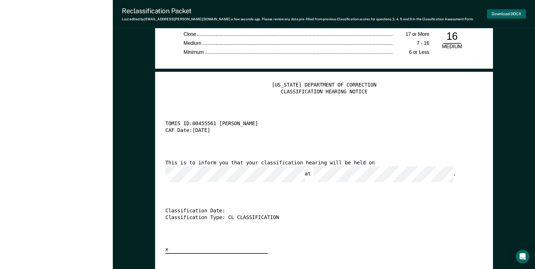
click at [495, 13] on button "Download DOCX" at bounding box center [506, 13] width 39 height 9
type textarea "x"
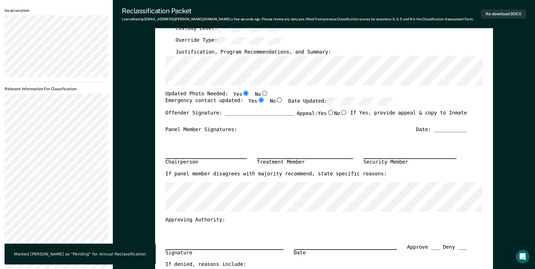
scroll to position [0, 0]
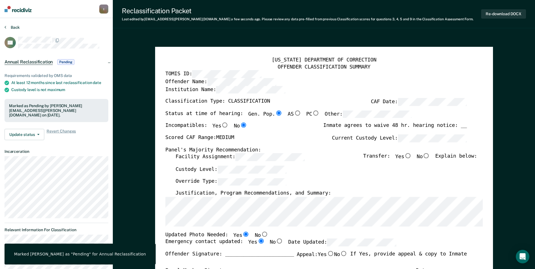
click at [10, 26] on button "Back" at bounding box center [12, 27] width 15 height 5
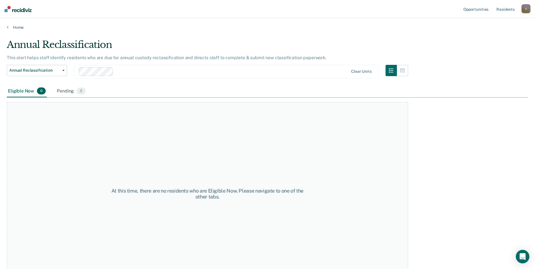
click at [168, 34] on main "Annual Reclassification This alert helps staff identify residents who are due f…" at bounding box center [267, 149] width 535 height 238
click at [114, 75] on div "Search for one or more units …" at bounding box center [227, 72] width 296 height 8
